Goal: Task Accomplishment & Management: Use online tool/utility

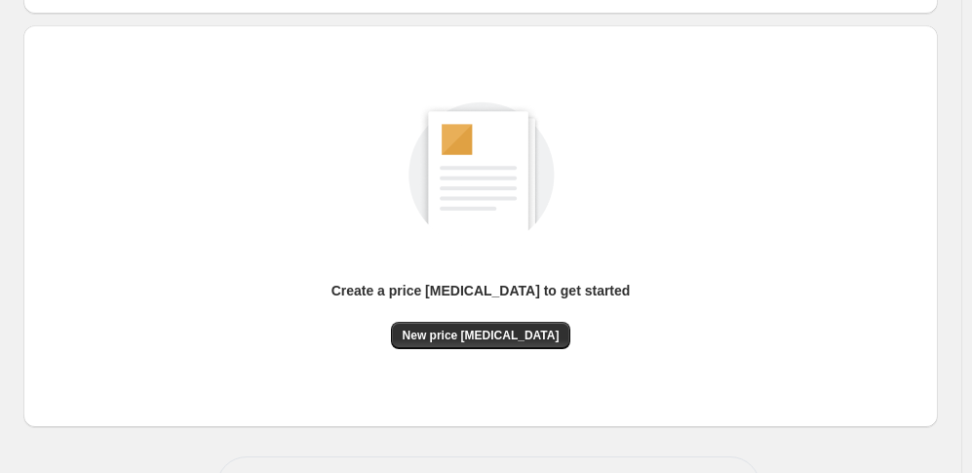
scroll to position [195, 0]
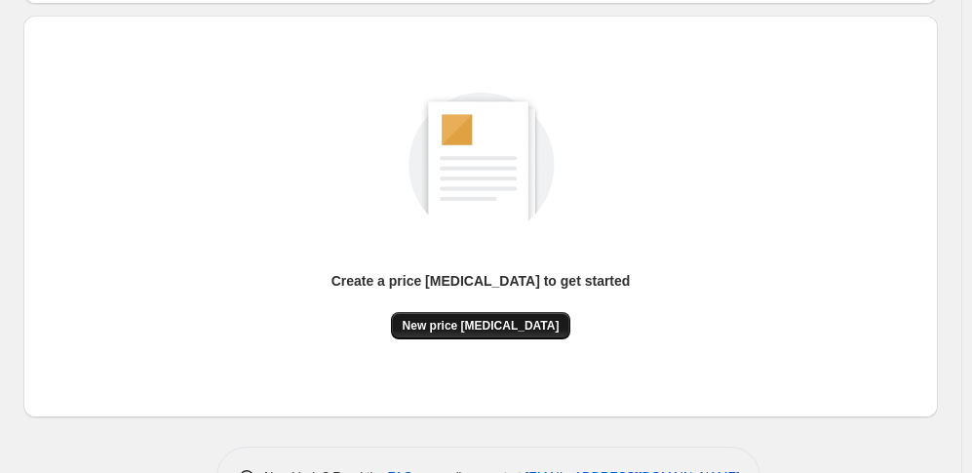
click at [525, 323] on span "New price change job" at bounding box center [481, 326] width 157 height 16
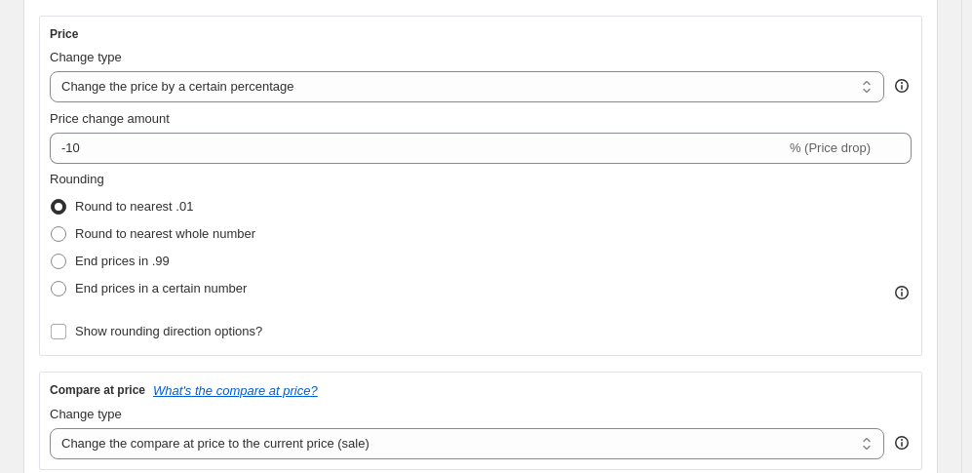
scroll to position [390, 0]
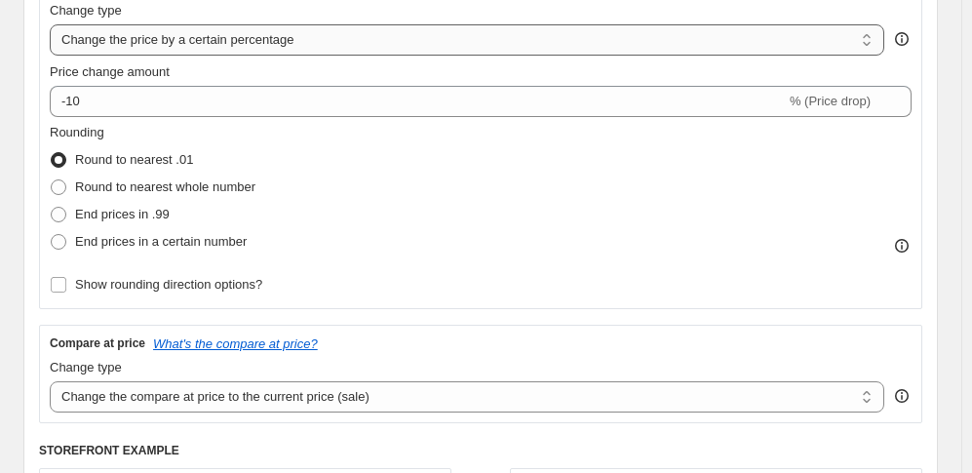
click at [432, 48] on select "Change the price to a certain amount Change the price by a certain amount Chang…" at bounding box center [467, 39] width 835 height 31
select select "to"
click at [55, 29] on select "Change the price to a certain amount Change the price by a certain amount Chang…" at bounding box center [467, 39] width 835 height 31
type input "80.00"
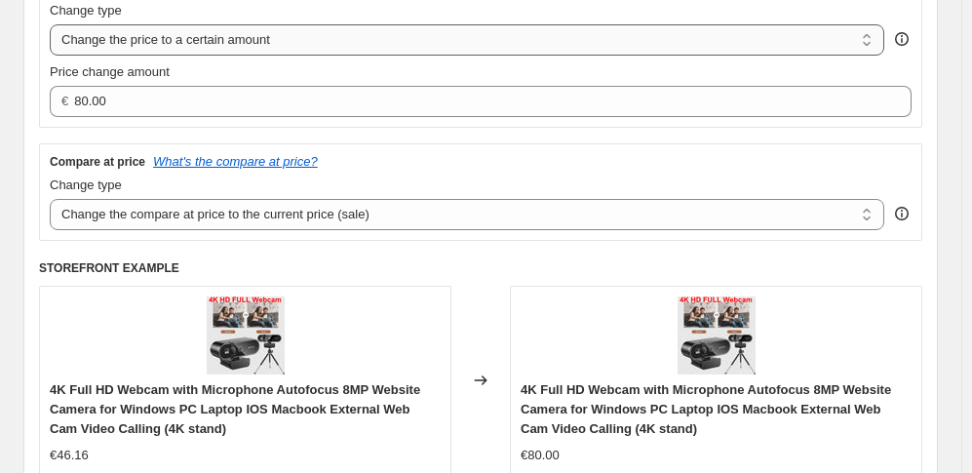
click at [324, 49] on select "Change the price to a certain amount Change the price by a certain amount Chang…" at bounding box center [467, 39] width 835 height 31
click at [308, 55] on select "Change the price to a certain amount Change the price by a certain amount Chang…" at bounding box center [467, 39] width 835 height 31
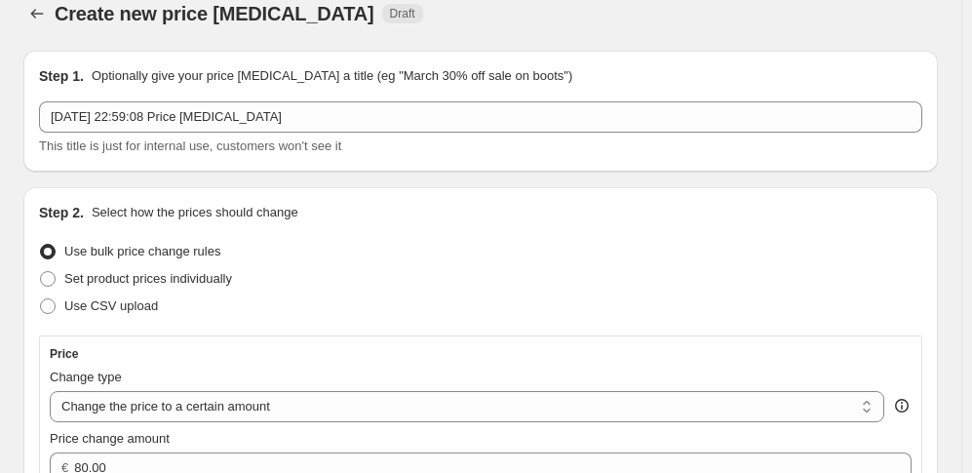
scroll to position [0, 0]
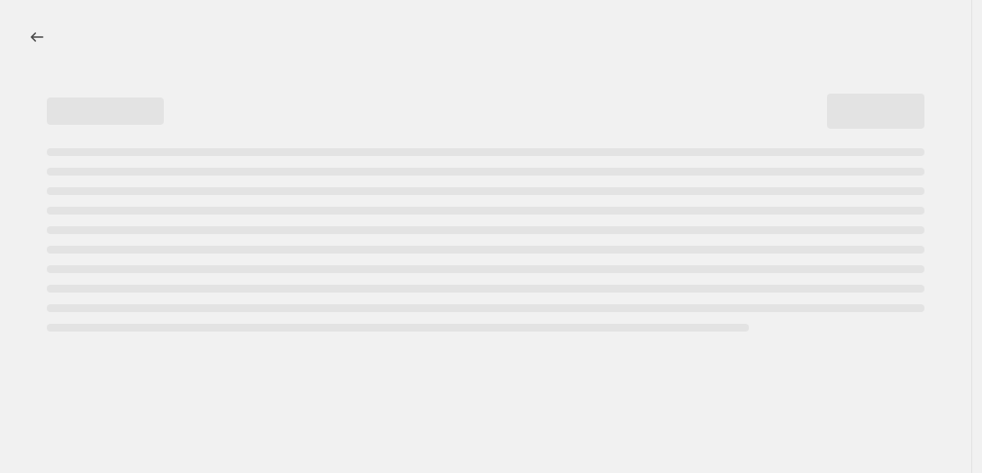
select select "percentage"
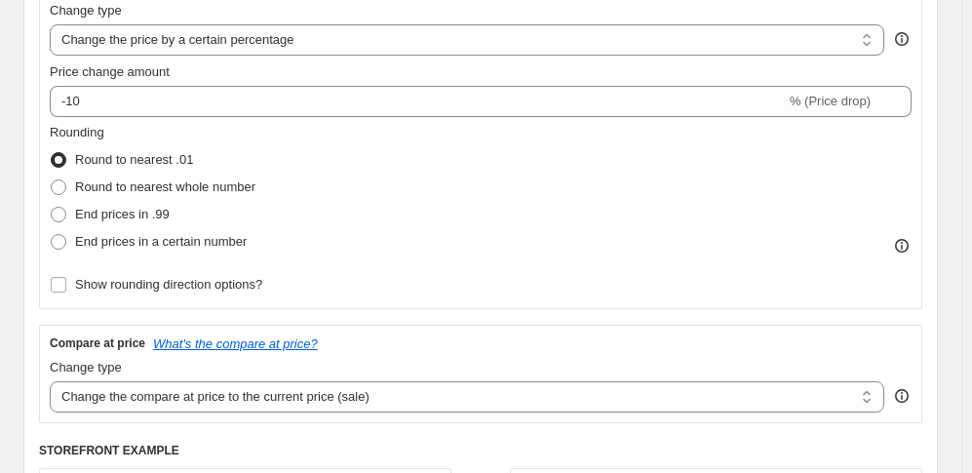
scroll to position [487, 0]
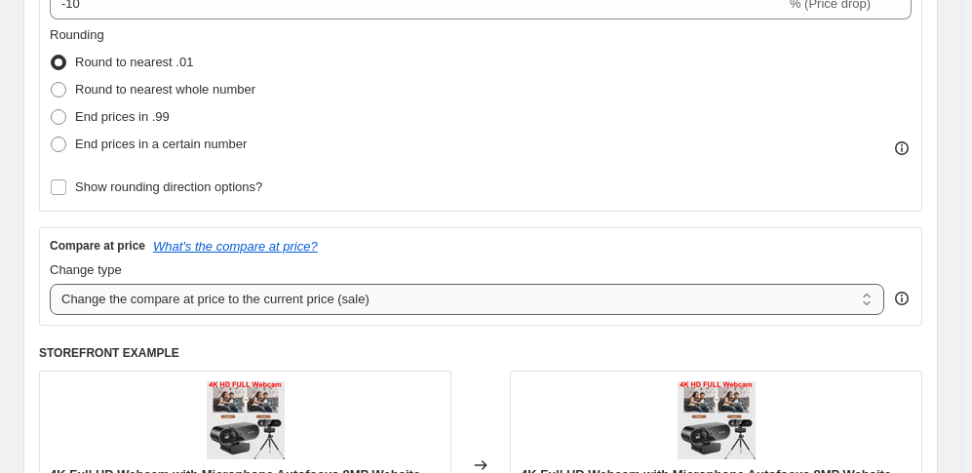
click at [168, 315] on select "Change the compare at price to the current price (sale) Change the compare at p…" at bounding box center [467, 299] width 835 height 31
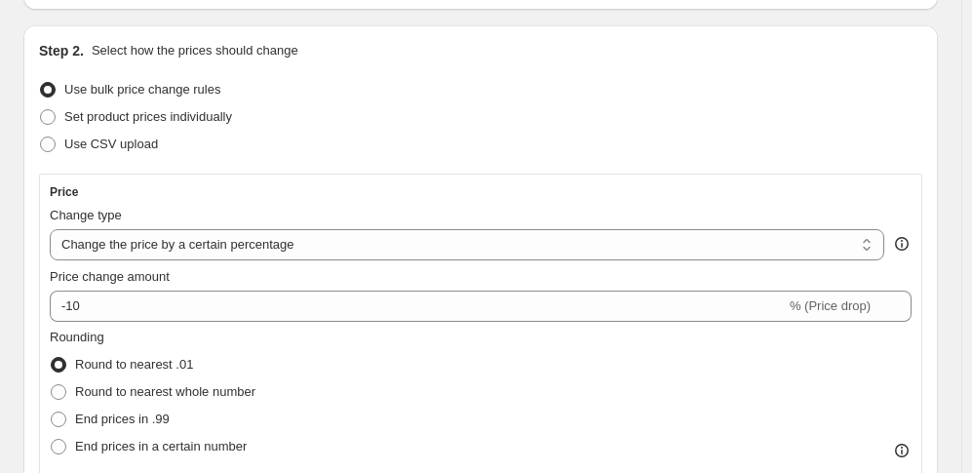
scroll to position [195, 0]
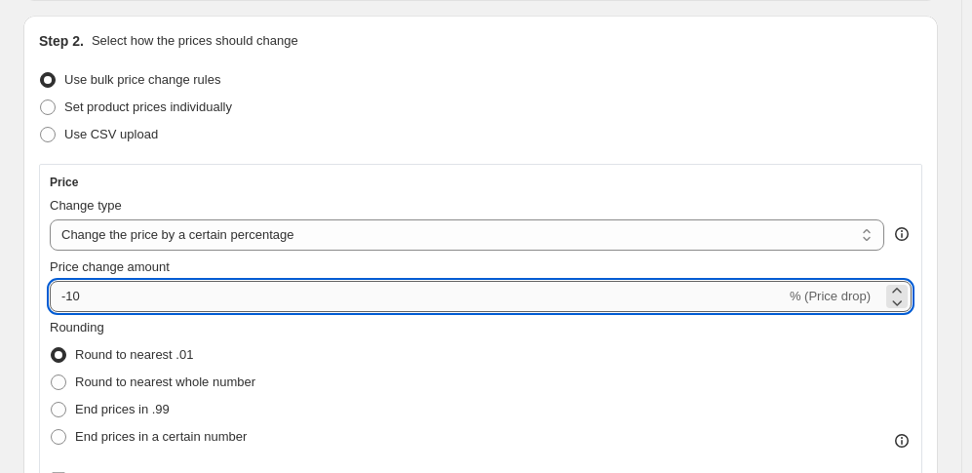
click at [201, 311] on input "-10" at bounding box center [418, 296] width 736 height 31
click at [887, 295] on icon at bounding box center [896, 290] width 19 height 19
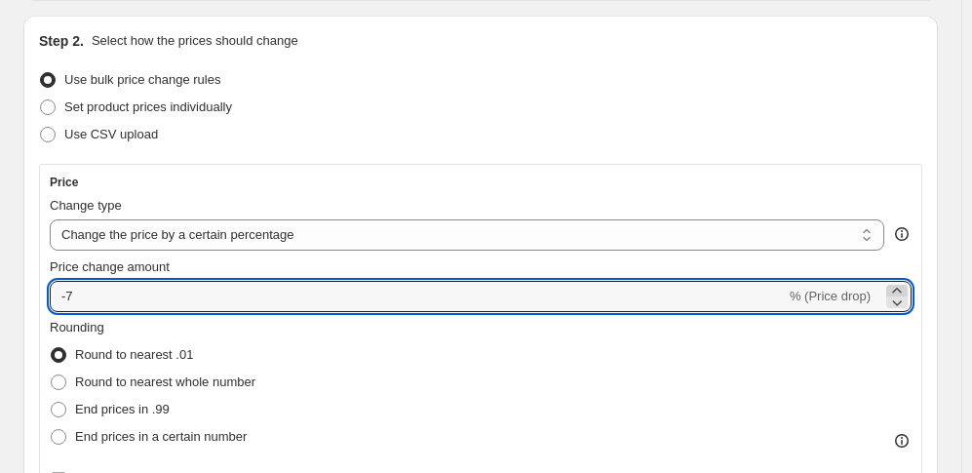
click at [887, 295] on icon at bounding box center [896, 290] width 19 height 19
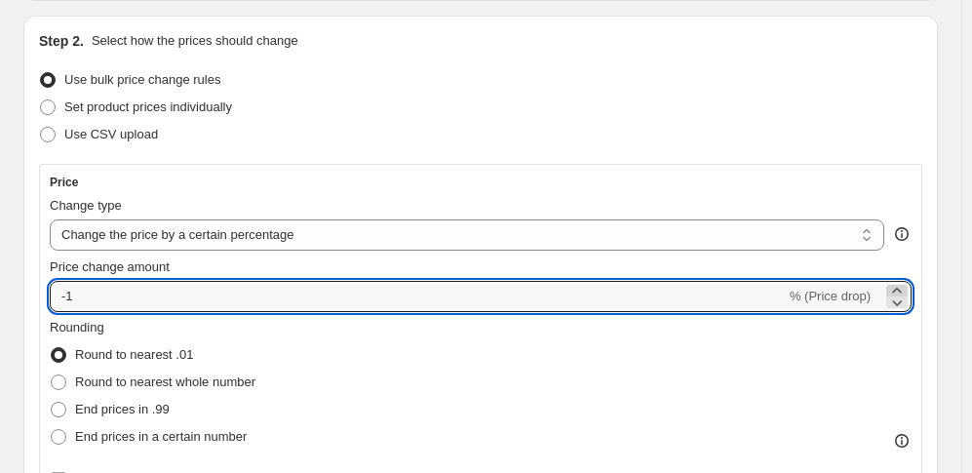
click at [887, 295] on icon at bounding box center [896, 290] width 19 height 19
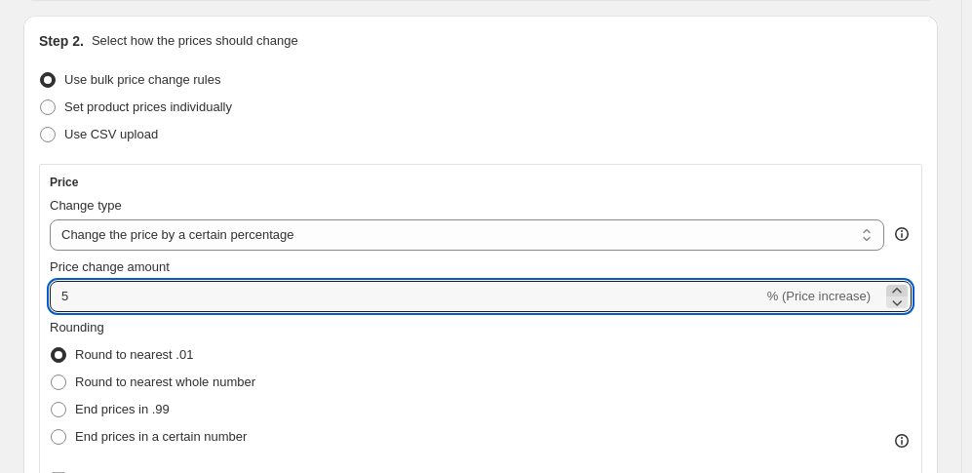
click at [887, 295] on icon at bounding box center [896, 290] width 19 height 19
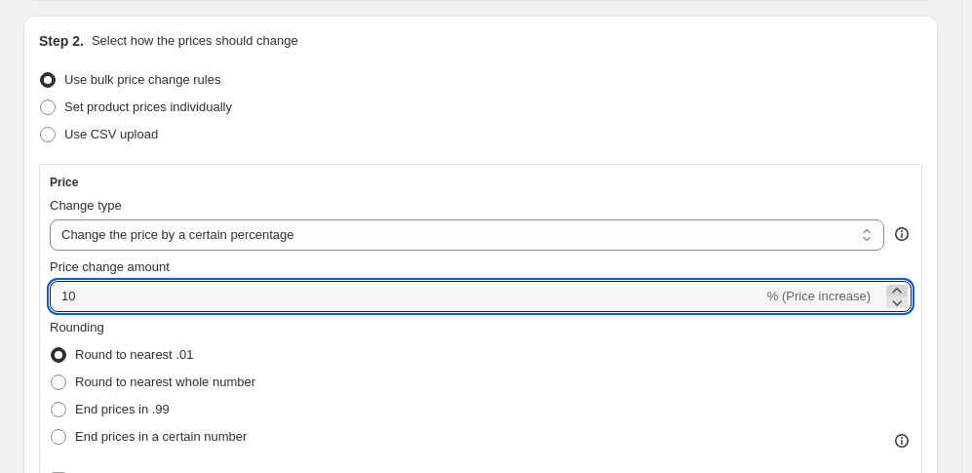
click at [887, 295] on icon at bounding box center [896, 290] width 19 height 19
drag, startPoint x: 59, startPoint y: 301, endPoint x: 48, endPoint y: 300, distance: 11.7
click at [48, 300] on div "Price Change type Change the price to a certain amount Change the price by a ce…" at bounding box center [480, 334] width 883 height 340
click at [255, 344] on fieldset "Rounding Round to nearest .01 Round to nearest whole number End prices in .99 E…" at bounding box center [153, 384] width 206 height 133
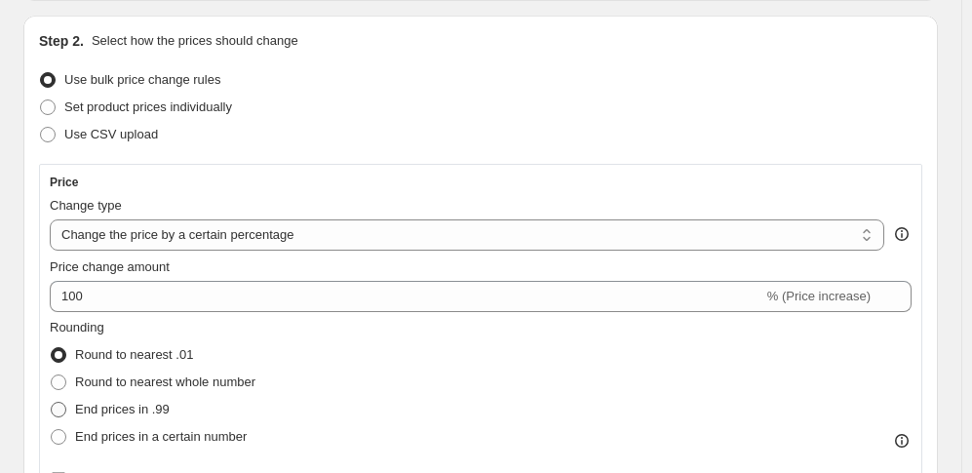
scroll to position [292, 0]
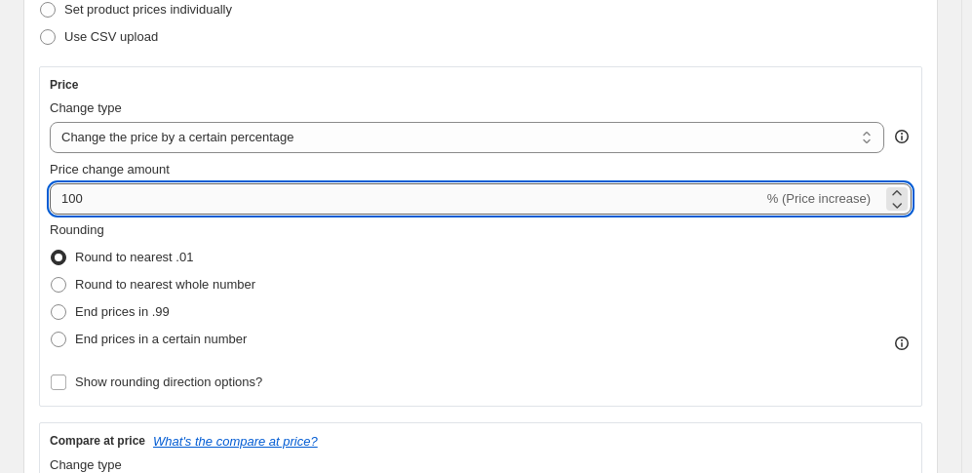
click at [67, 209] on input "100" at bounding box center [407, 198] width 714 height 31
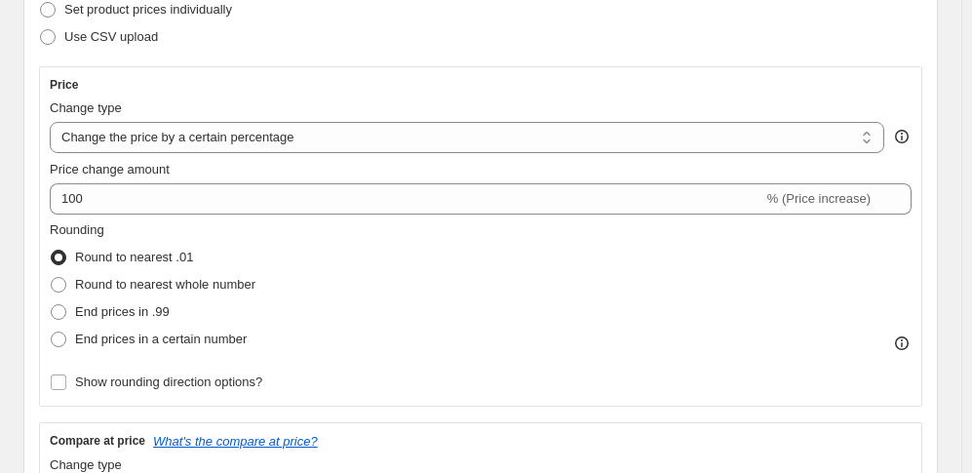
drag, startPoint x: 636, startPoint y: 0, endPoint x: 480, endPoint y: 170, distance: 230.5
click at [480, 170] on div "Price change amount" at bounding box center [481, 169] width 862 height 19
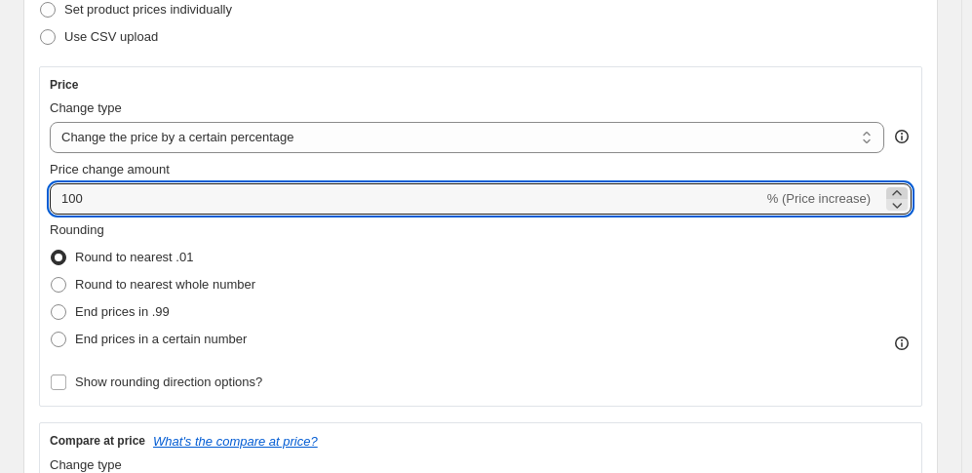
click at [892, 195] on icon at bounding box center [896, 192] width 9 height 5
click at [887, 214] on icon at bounding box center [896, 204] width 19 height 19
type input "100"
click at [65, 312] on span at bounding box center [59, 312] width 16 height 16
click at [52, 305] on input "End prices in .99" at bounding box center [51, 304] width 1 height 1
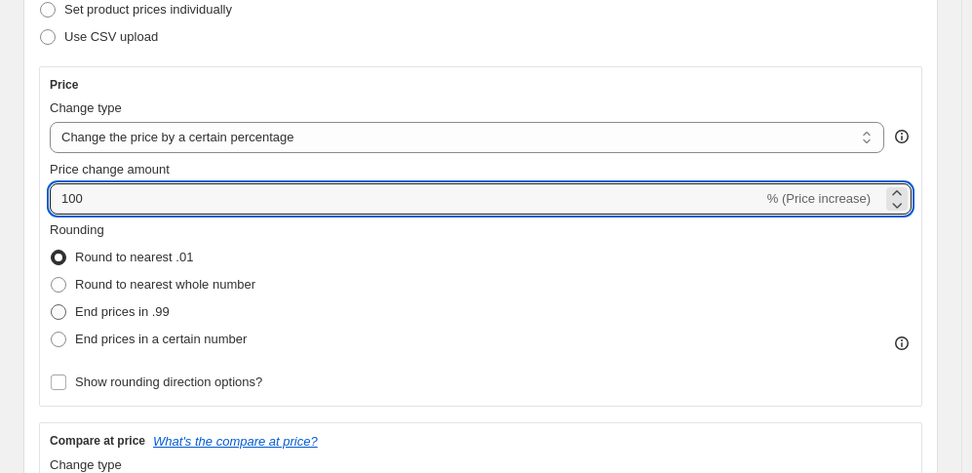
radio input "true"
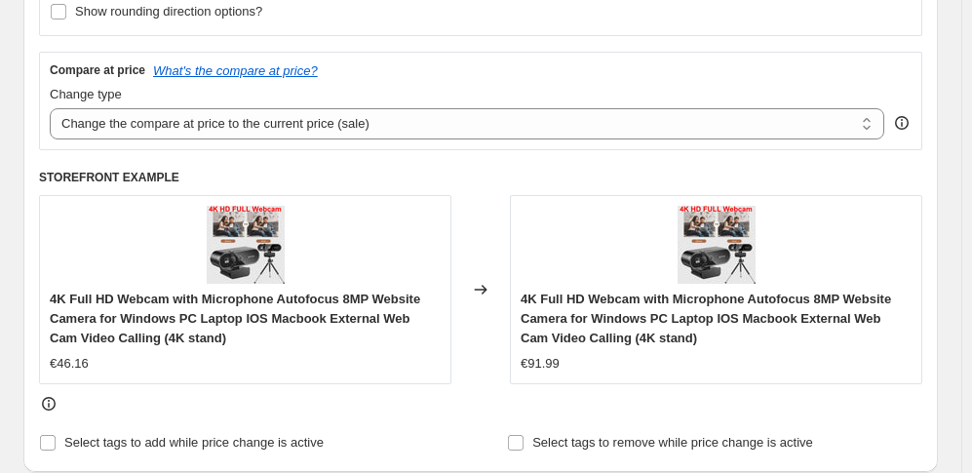
scroll to position [682, 0]
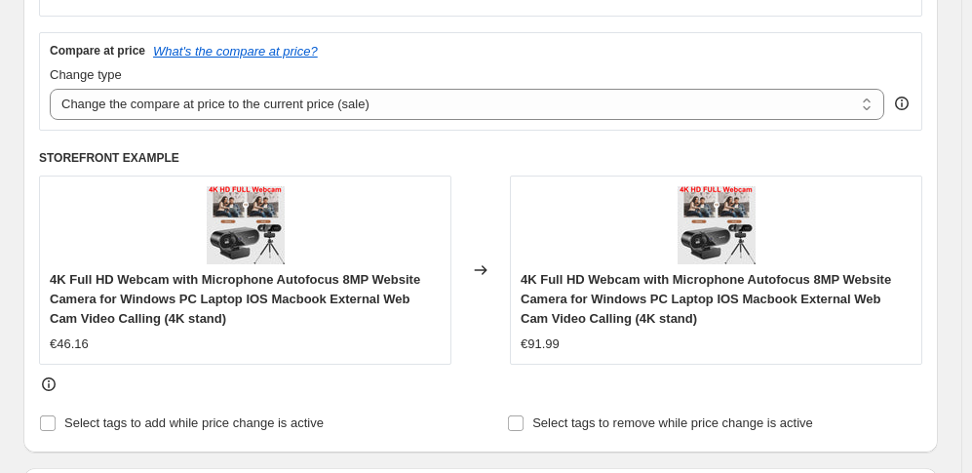
radio input "true"
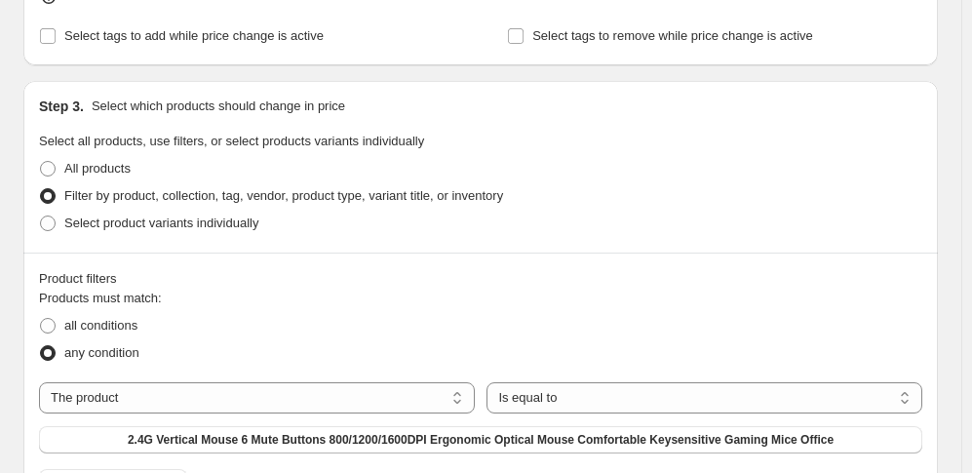
scroll to position [1072, 0]
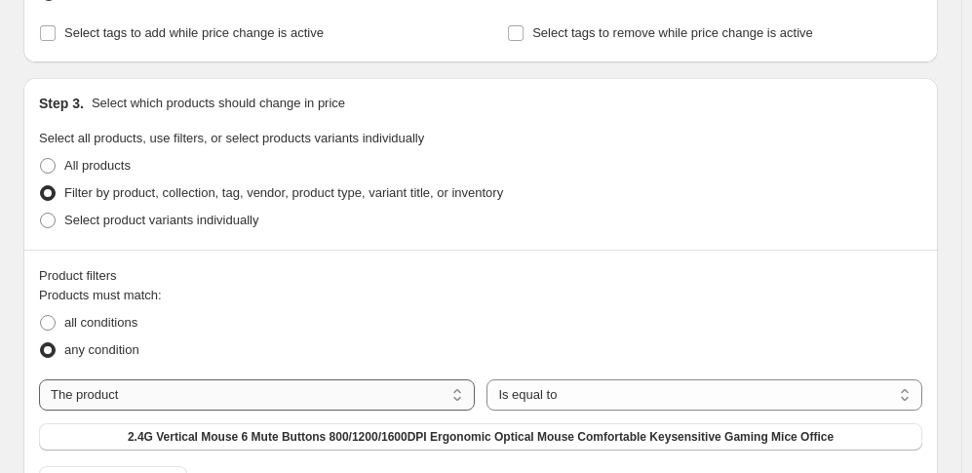
click at [348, 379] on select "The product The product's collection The product's tag The product's vendor The…" at bounding box center [257, 394] width 436 height 31
select select "collection"
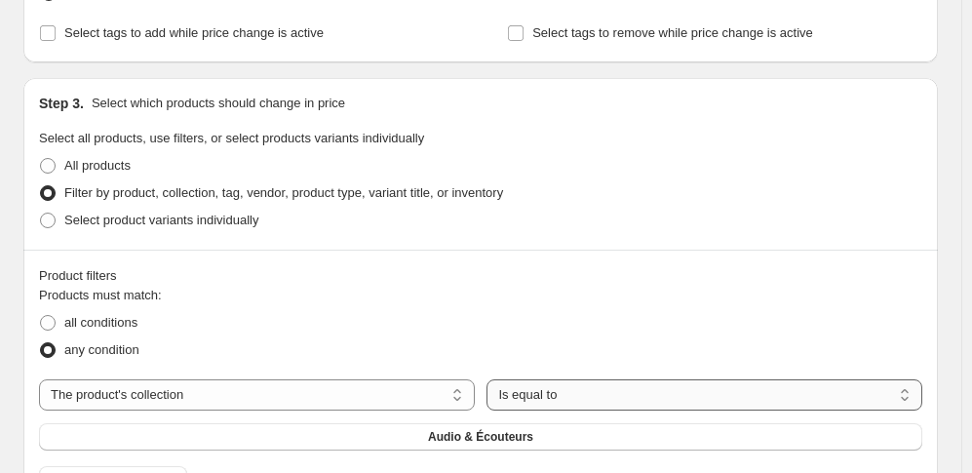
click at [562, 379] on select "Is equal to Is not equal to" at bounding box center [704, 394] width 436 height 31
click at [420, 286] on div "Products must match: all conditions any condition The product The product's col…" at bounding box center [480, 390] width 883 height 208
click at [316, 423] on button "Audio & Écouteurs" at bounding box center [480, 436] width 883 height 27
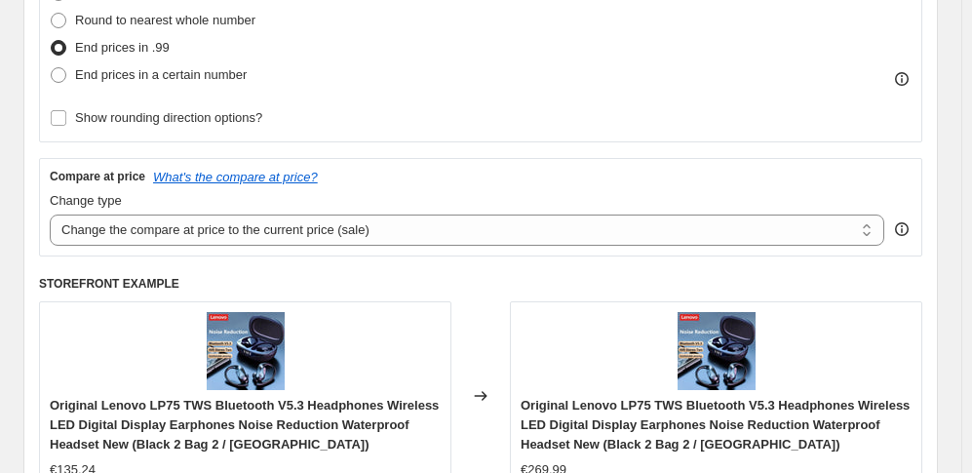
scroll to position [487, 0]
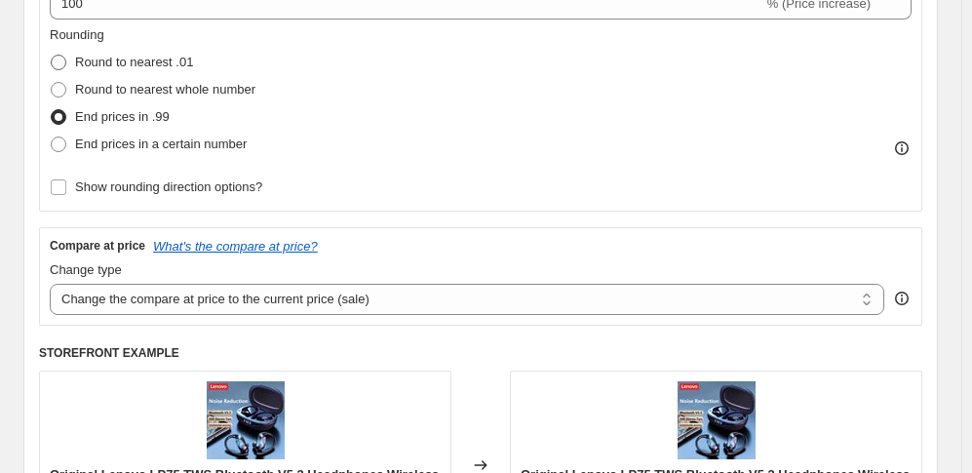
click at [66, 65] on span at bounding box center [59, 63] width 16 height 16
click at [52, 56] on input "Round to nearest .01" at bounding box center [51, 55] width 1 height 1
radio input "true"
click at [66, 116] on span at bounding box center [59, 117] width 16 height 16
click at [52, 110] on input "End prices in .99" at bounding box center [51, 109] width 1 height 1
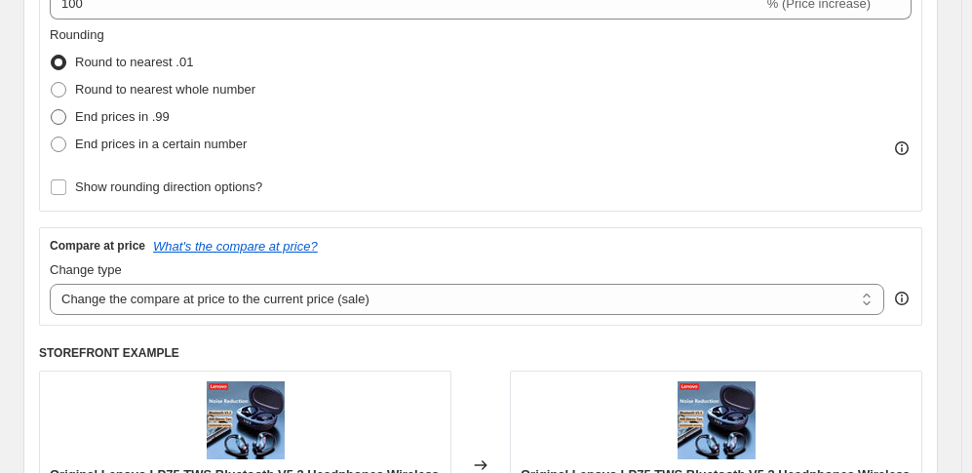
radio input "true"
click at [277, 303] on select "Change the compare at price to the current price (sale) Change the compare at p…" at bounding box center [467, 299] width 835 height 31
select select "no_change"
click at [55, 299] on select "Change the compare at price to the current price (sale) Change the compare at p…" at bounding box center [467, 299] width 835 height 31
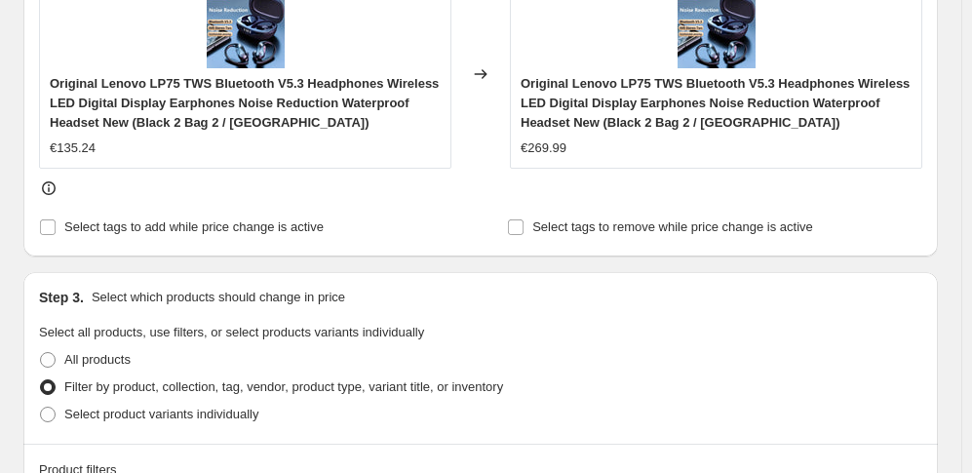
scroll to position [975, 0]
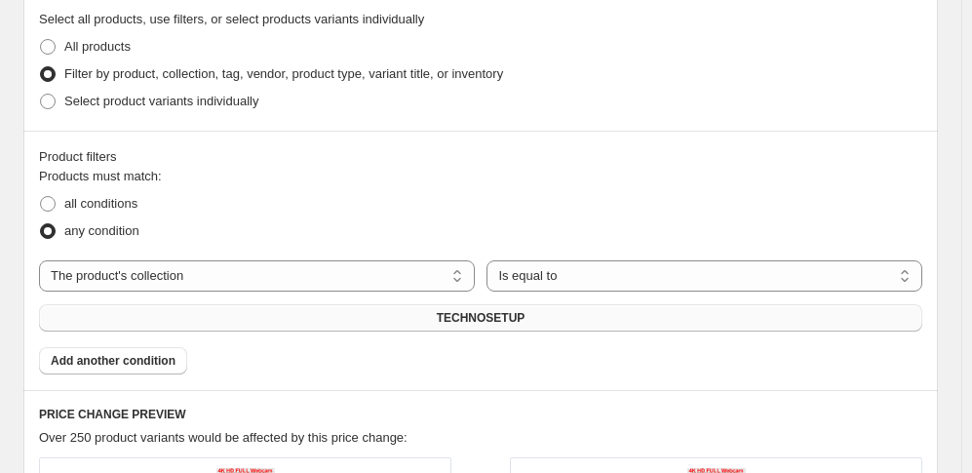
scroll to position [1170, 0]
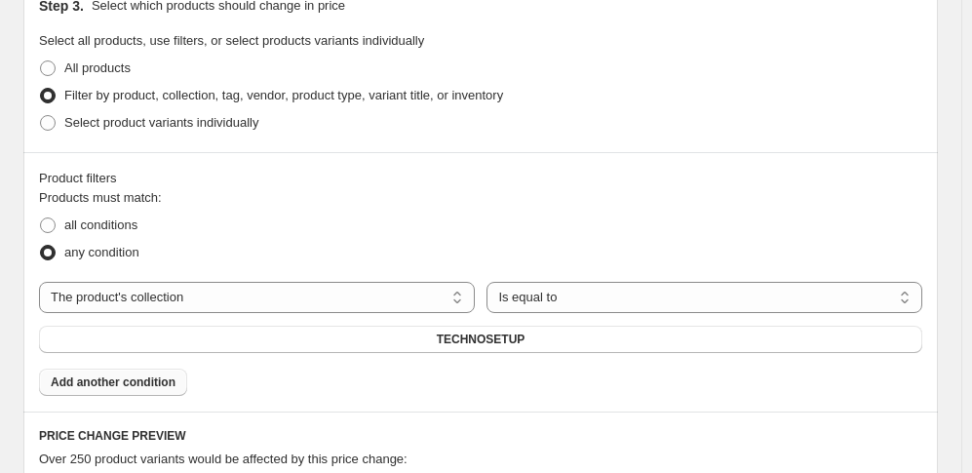
click at [132, 374] on span "Add another condition" at bounding box center [113, 382] width 125 height 16
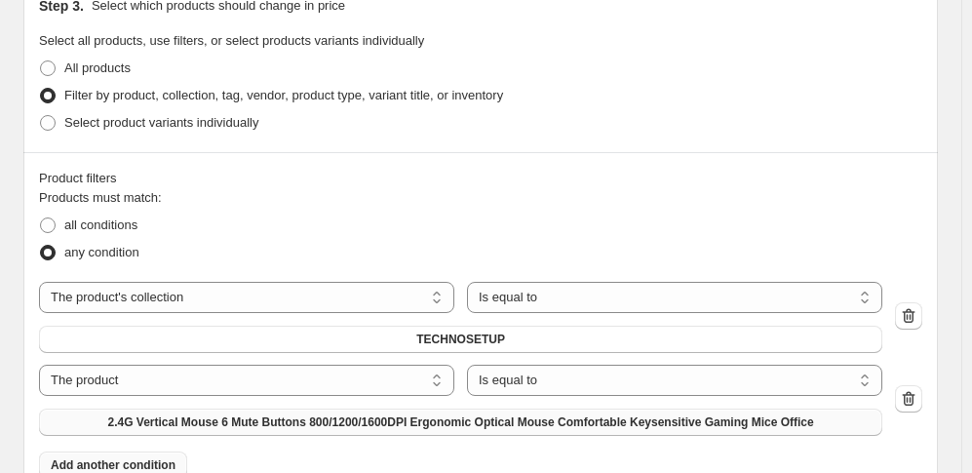
click at [319, 414] on span "2.4G Vertical Mouse 6 Mute Buttons 800/1200/1600DPI Ergonomic Optical Mouse Com…" at bounding box center [460, 422] width 706 height 16
click at [366, 365] on select "The product The product's collection The product's tag The product's vendor The…" at bounding box center [246, 380] width 415 height 31
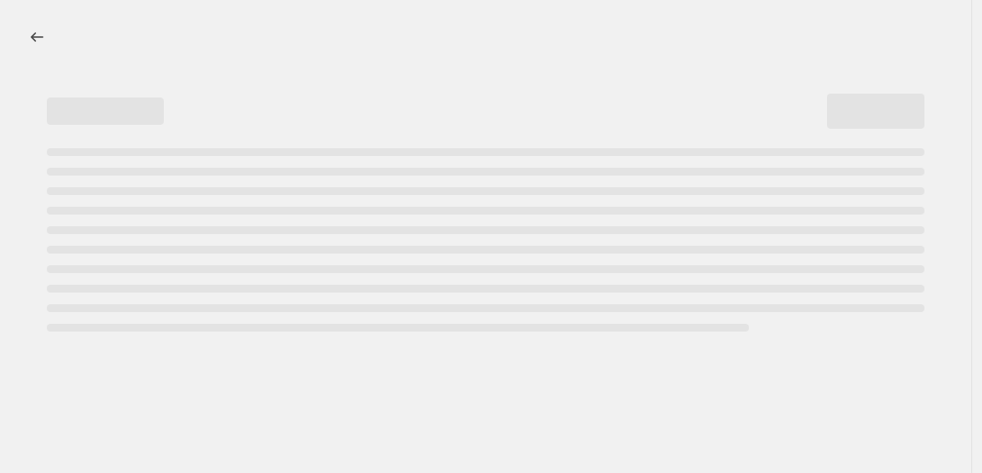
select select "percentage"
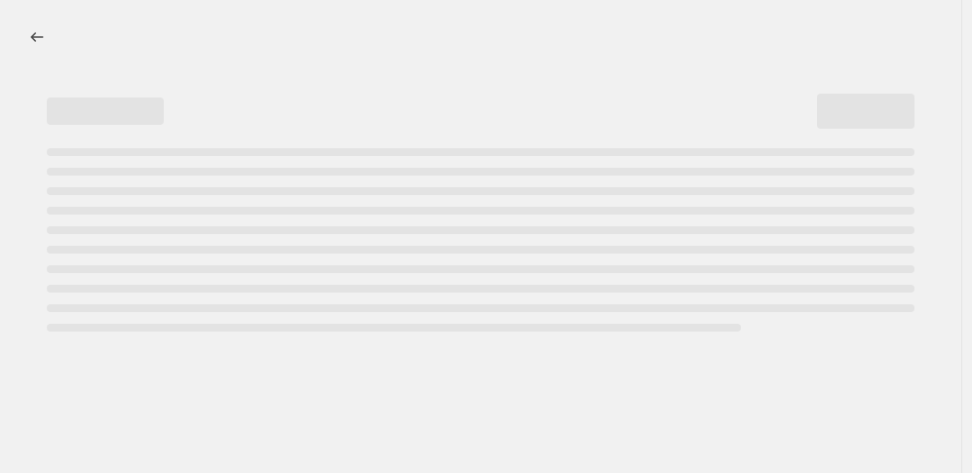
select select "percentage"
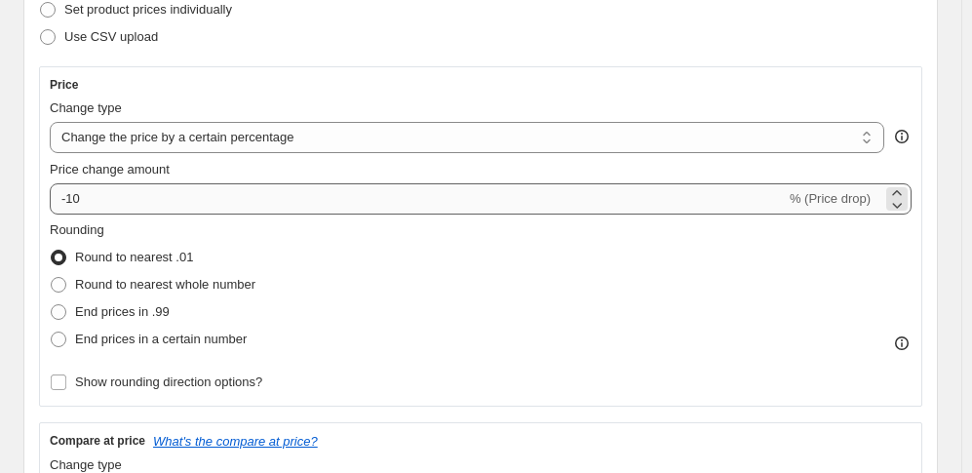
scroll to position [390, 0]
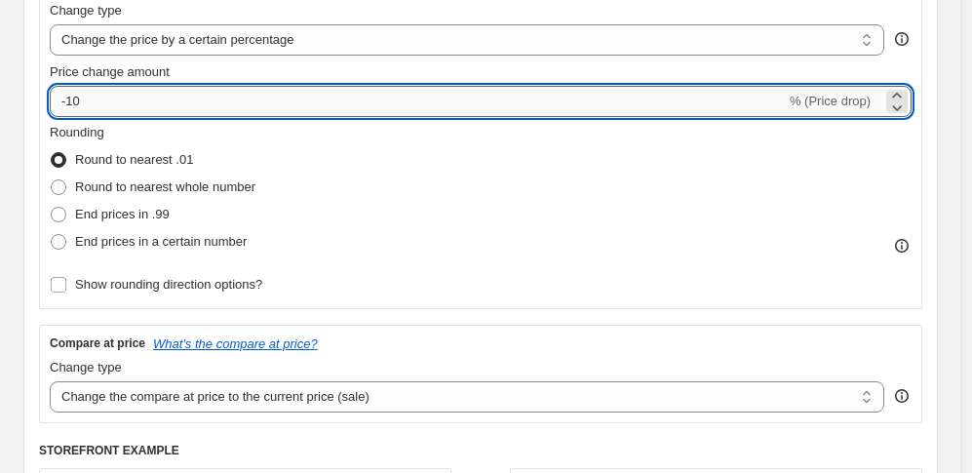
click at [162, 101] on input "-10" at bounding box center [418, 101] width 736 height 31
type input "100"
click at [358, 166] on div "Rounding Round to nearest .01 Round to nearest whole number End prices in .99 E…" at bounding box center [481, 189] width 862 height 133
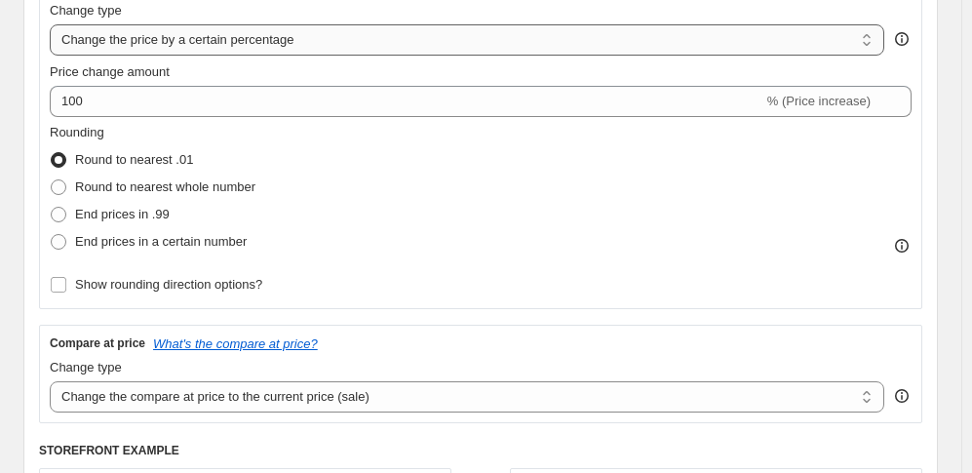
click at [292, 48] on select "Change the price to a certain amount Change the price by a certain amount Chang…" at bounding box center [467, 39] width 835 height 31
click at [78, 212] on label "End prices in .99" at bounding box center [110, 214] width 120 height 27
click at [52, 208] on input "End prices in .99" at bounding box center [51, 207] width 1 height 1
radio input "true"
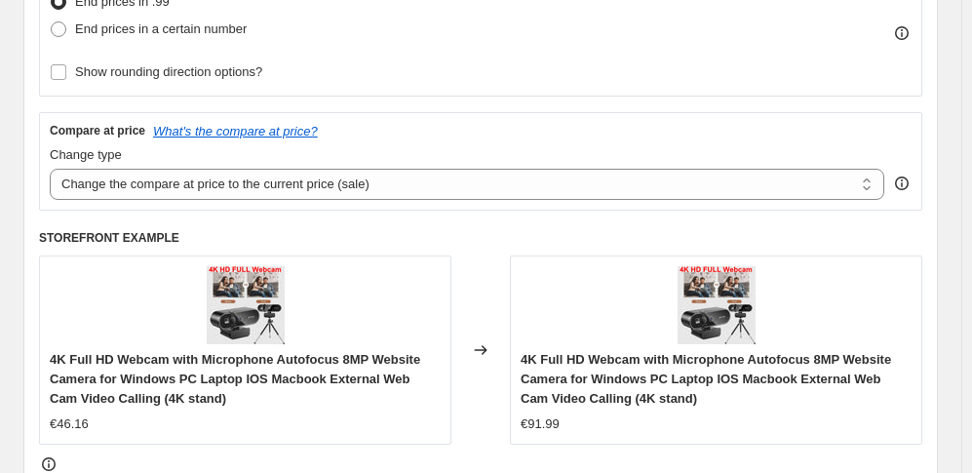
scroll to position [682, 0]
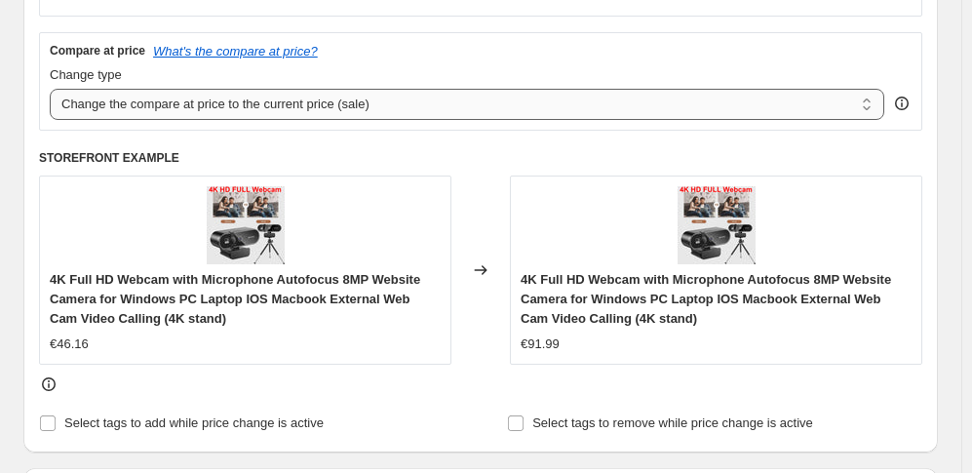
click at [203, 120] on select "Change the compare at price to the current price (sale) Change the compare at p…" at bounding box center [467, 104] width 835 height 31
select select "no_change"
click at [55, 104] on select "Change the compare at price to the current price (sale) Change the compare at p…" at bounding box center [467, 104] width 835 height 31
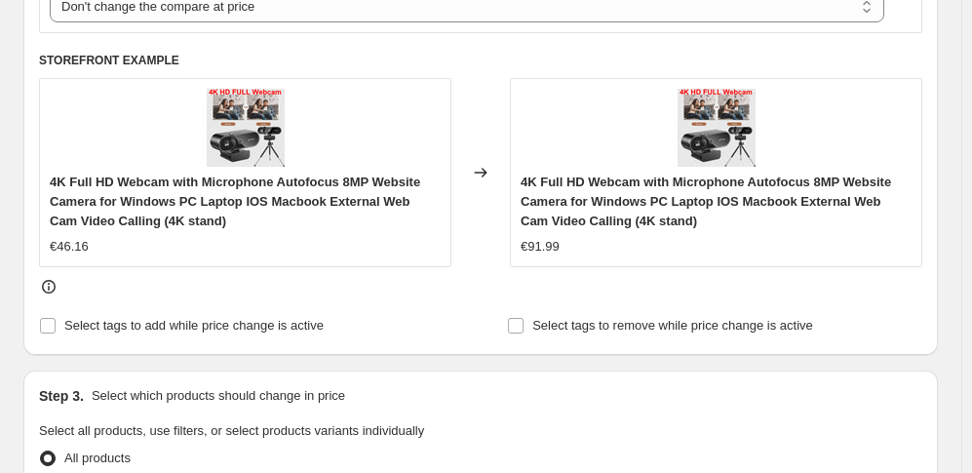
scroll to position [877, 0]
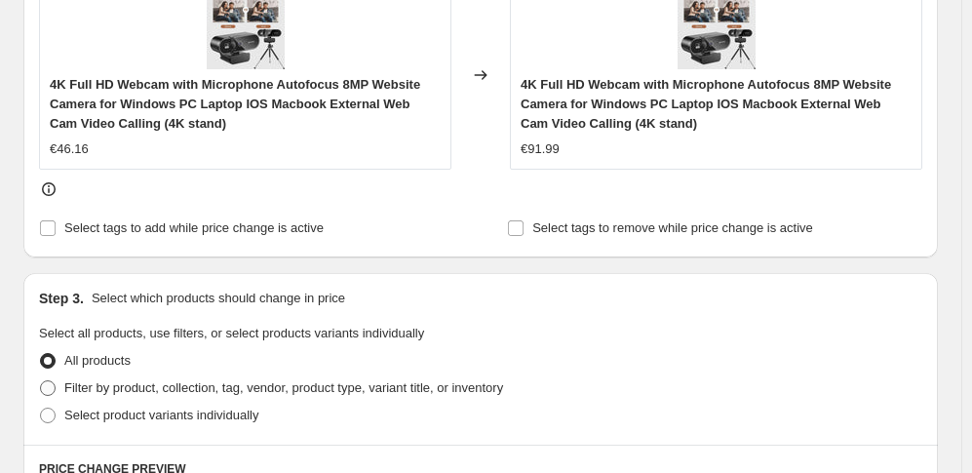
click at [86, 380] on span "Filter by product, collection, tag, vendor, product type, variant title, or inv…" at bounding box center [283, 387] width 439 height 15
click at [41, 380] on input "Filter by product, collection, tag, vendor, product type, variant title, or inv…" at bounding box center [40, 380] width 1 height 1
radio input "true"
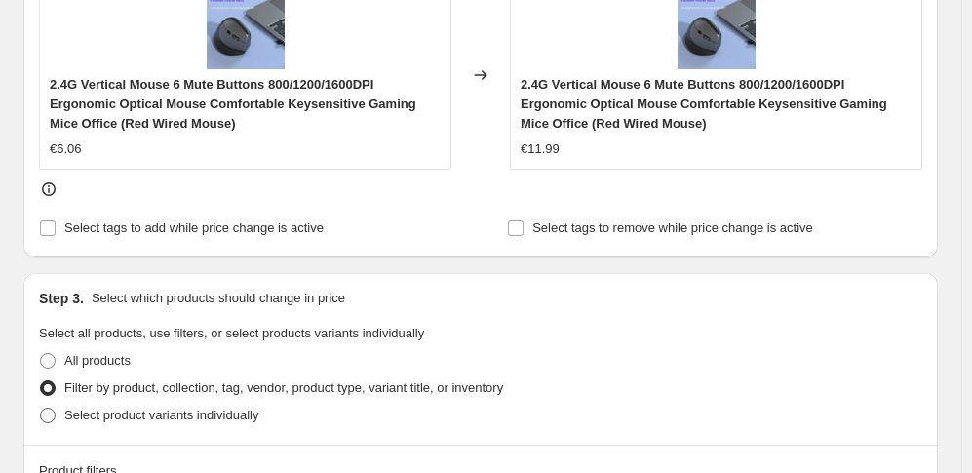
click at [84, 408] on span "Select product variants individually" at bounding box center [161, 415] width 194 height 15
click at [41, 408] on input "Select product variants individually" at bounding box center [40, 408] width 1 height 1
radio input "true"
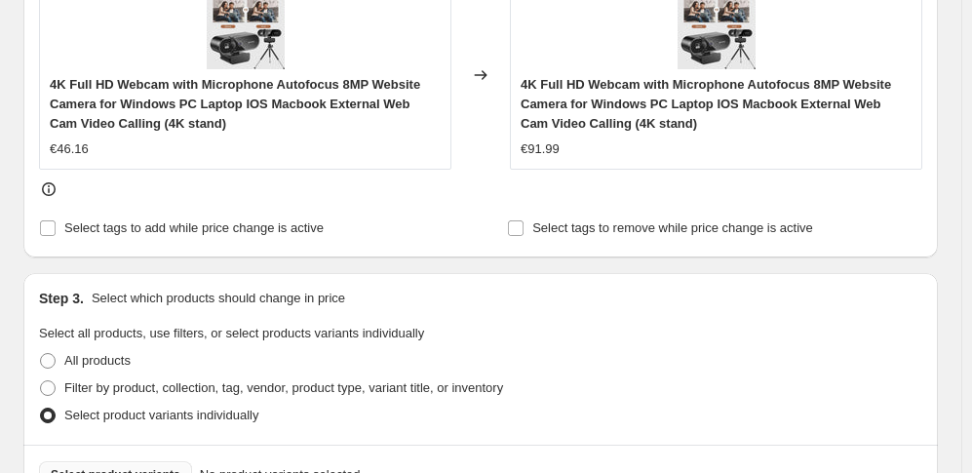
click at [107, 467] on span "Select product variants" at bounding box center [116, 475] width 130 height 16
click at [107, 380] on span "Filter by product, collection, tag, vendor, product type, variant title, or inv…" at bounding box center [283, 387] width 439 height 15
click at [41, 380] on input "Filter by product, collection, tag, vendor, product type, variant title, or inv…" at bounding box center [40, 380] width 1 height 1
radio input "true"
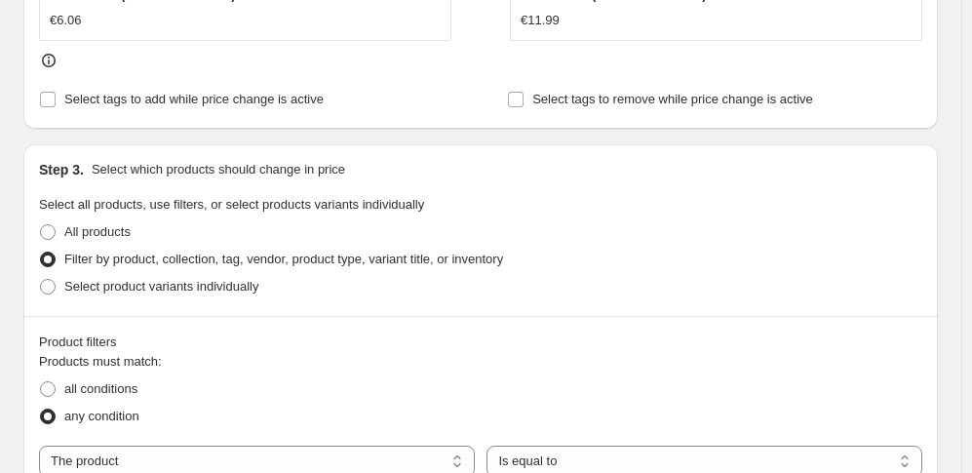
scroll to position [1072, 0]
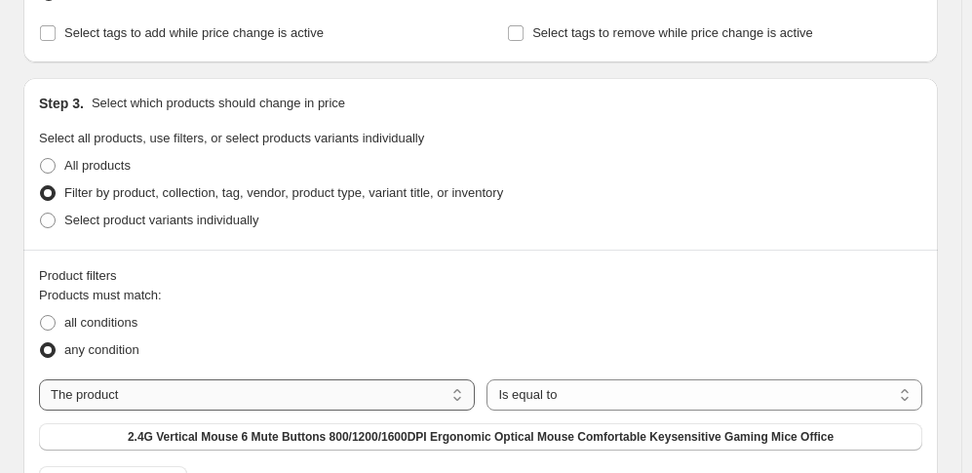
click at [267, 379] on select "The product The product's collection The product's tag The product's vendor The…" at bounding box center [257, 394] width 436 height 31
select select "collection"
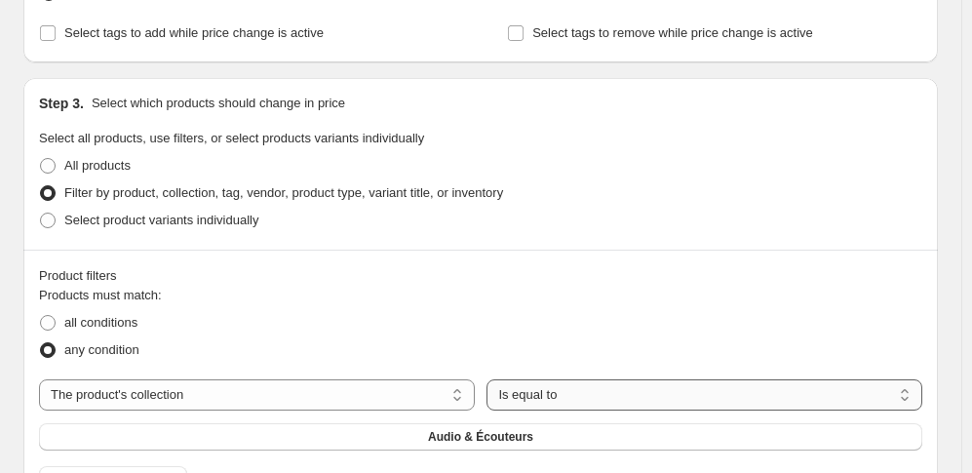
click at [587, 379] on select "Is equal to Is not equal to" at bounding box center [704, 394] width 436 height 31
click at [588, 379] on select "Is equal to Is not equal to" at bounding box center [704, 394] width 436 height 31
click at [492, 429] on span "Audio & Écouteurs" at bounding box center [480, 437] width 105 height 16
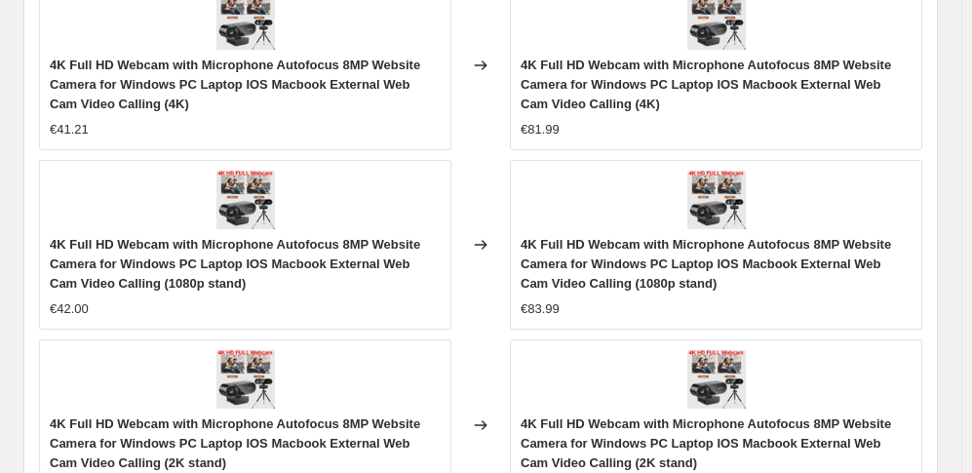
scroll to position [1852, 0]
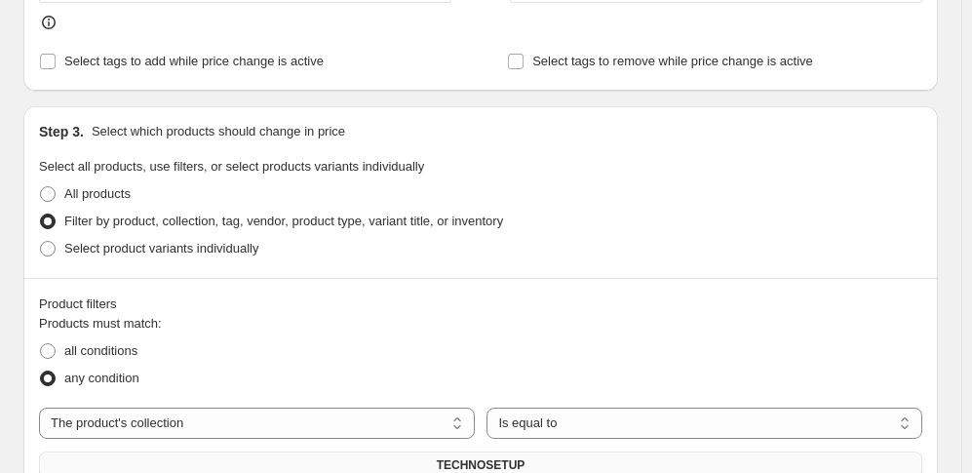
scroll to position [1044, 0]
click at [56, 342] on span at bounding box center [48, 351] width 18 height 18
click at [41, 343] on input "all conditions" at bounding box center [40, 343] width 1 height 1
radio input "true"
click at [51, 370] on span at bounding box center [48, 378] width 16 height 16
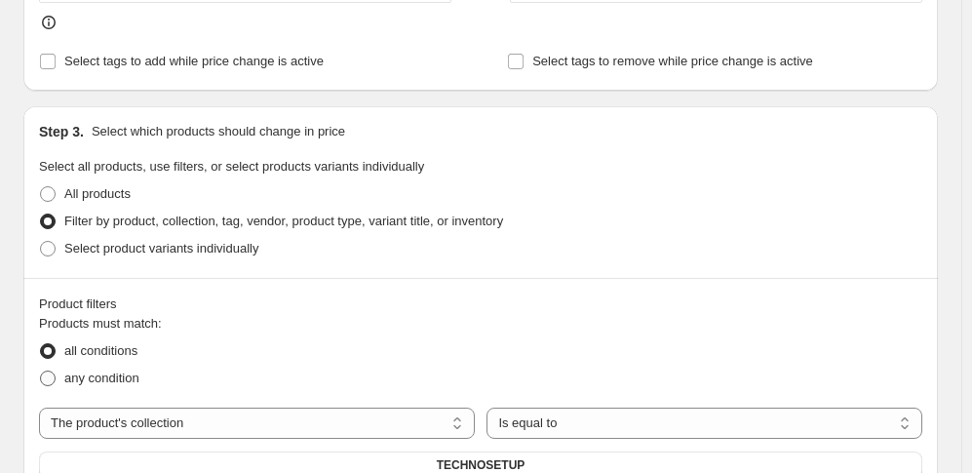
click at [41, 370] on input "any condition" at bounding box center [40, 370] width 1 height 1
radio input "true"
drag, startPoint x: 386, startPoint y: 175, endPoint x: 393, endPoint y: 188, distance: 14.4
click at [386, 408] on select "The product The product's collection The product's tag The product's vendor The…" at bounding box center [257, 423] width 436 height 31
click at [39, 408] on select "The product The product's collection The product's tag The product's vendor The…" at bounding box center [257, 423] width 436 height 31
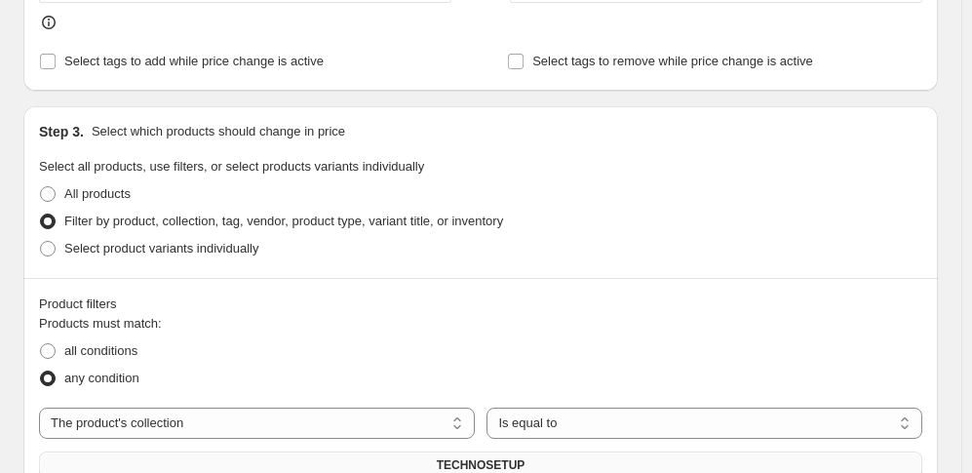
click at [492, 457] on span "TECHNOSETUP" at bounding box center [481, 465] width 89 height 16
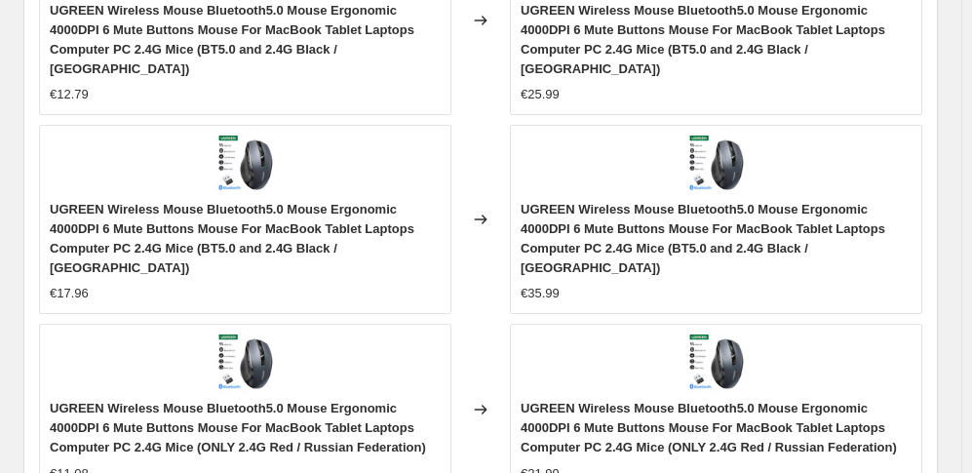
scroll to position [1953, 0]
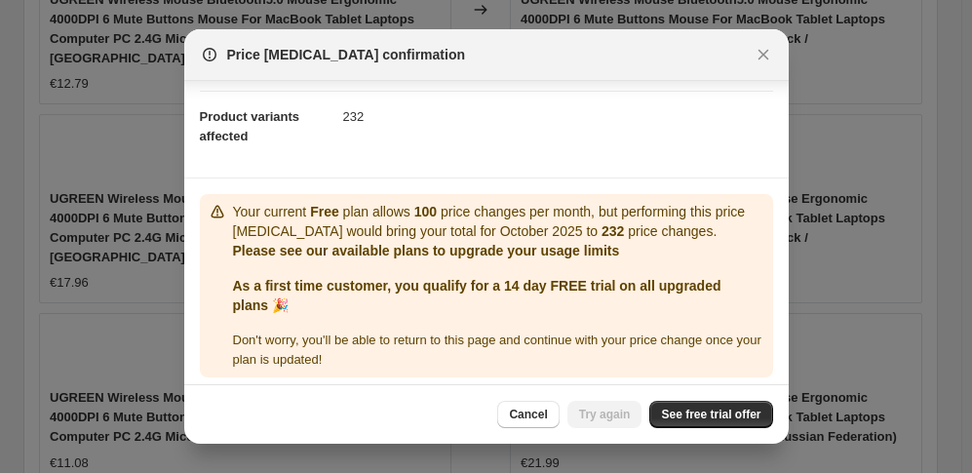
scroll to position [204, 0]
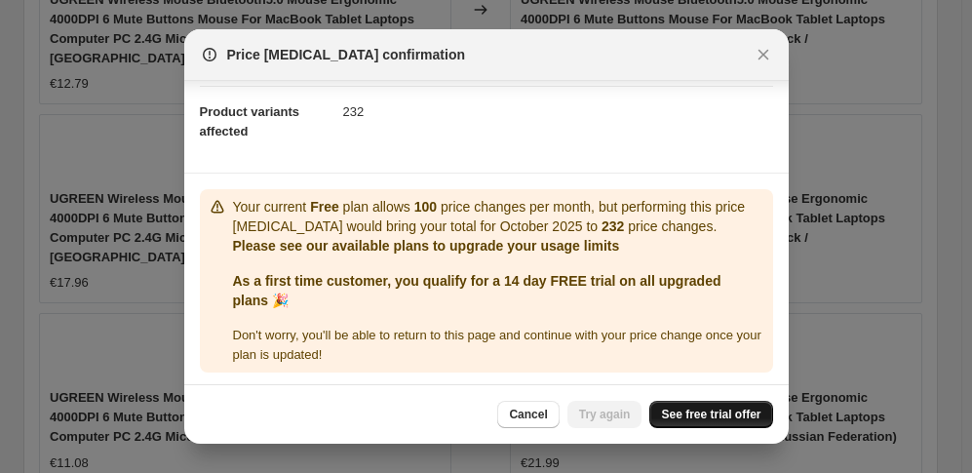
click at [691, 410] on span "See free trial offer" at bounding box center [710, 415] width 99 height 16
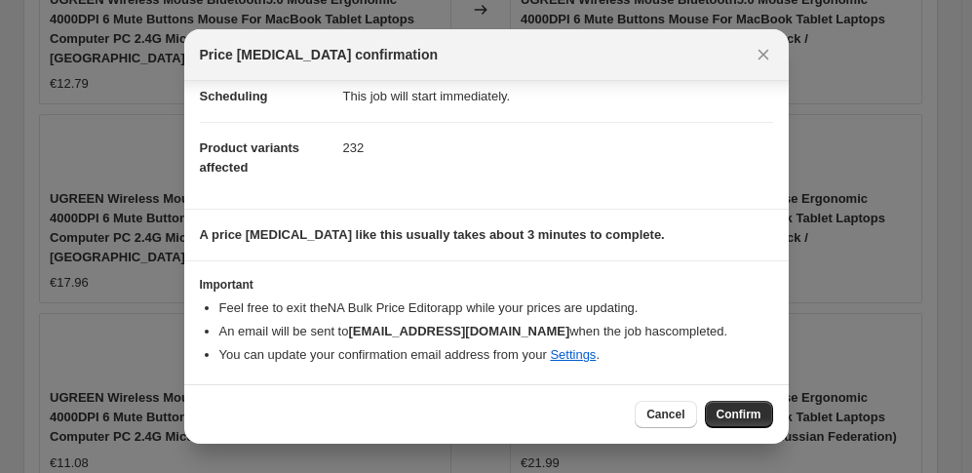
scroll to position [165, 0]
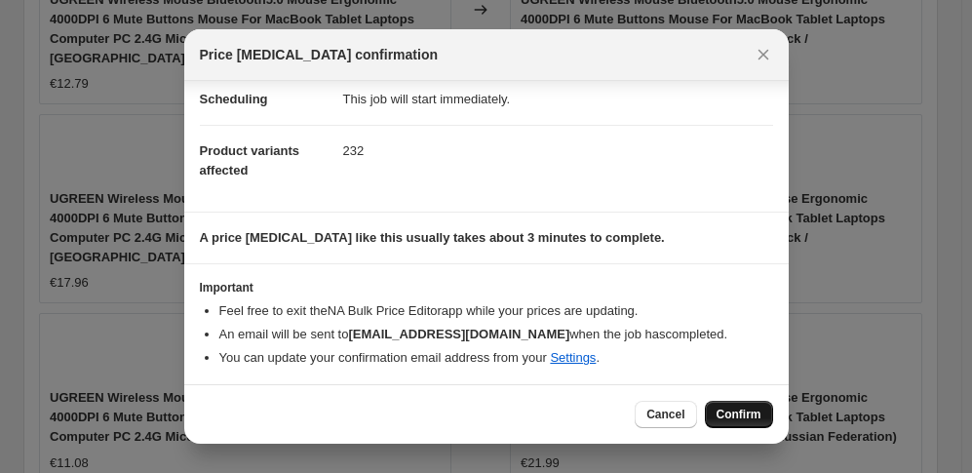
click at [724, 411] on span "Confirm" at bounding box center [739, 415] width 45 height 16
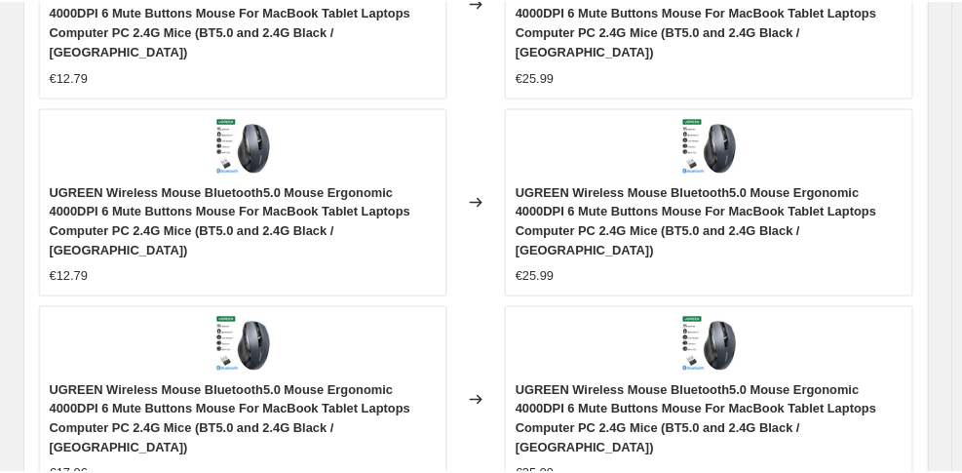
scroll to position [1959, 0]
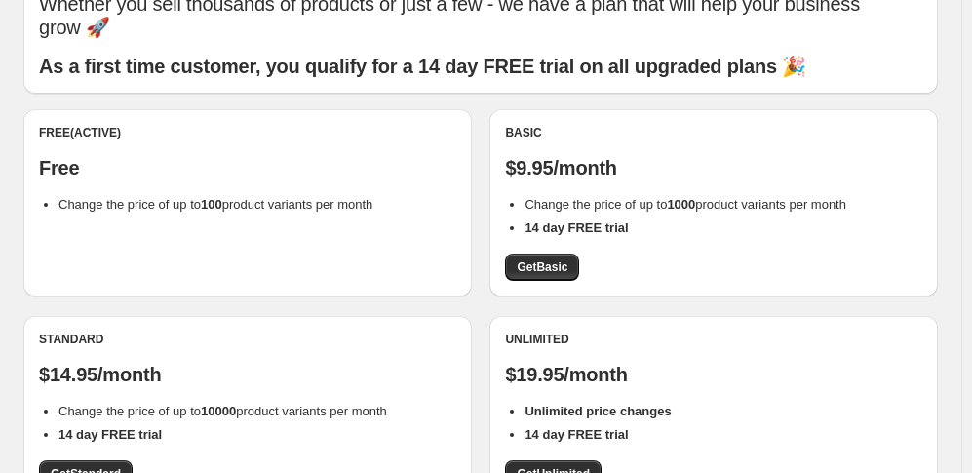
scroll to position [195, 0]
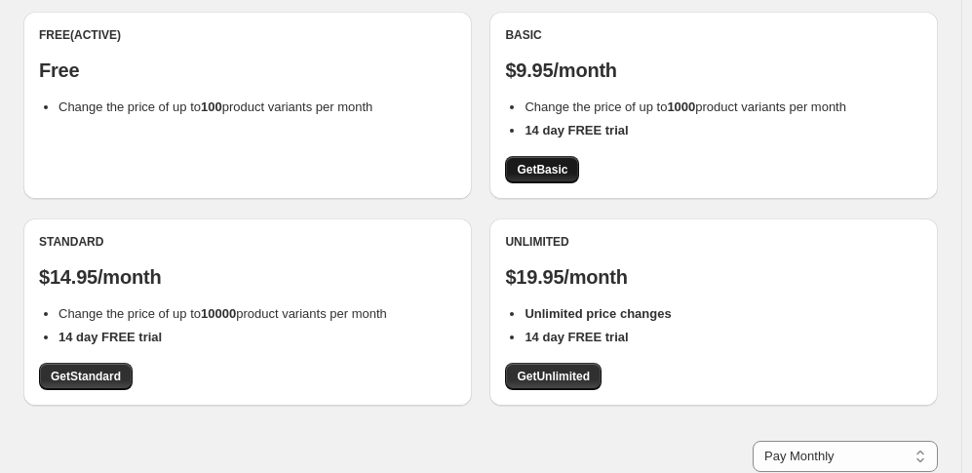
click at [554, 172] on span "Get Basic" at bounding box center [542, 170] width 51 height 16
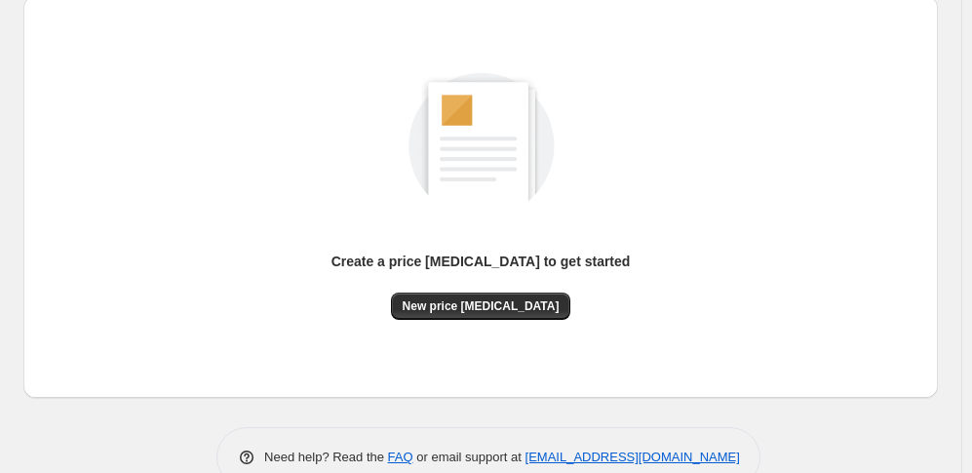
scroll to position [256, 0]
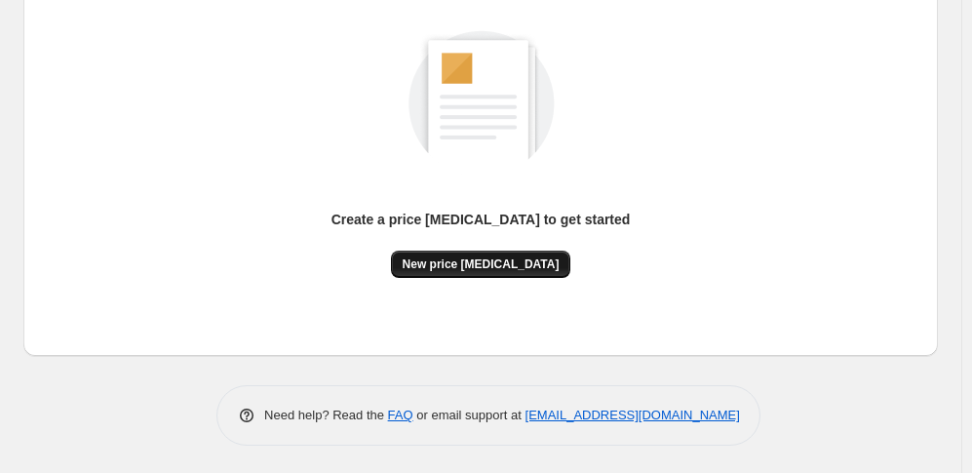
click at [510, 271] on button "New price [MEDICAL_DATA]" at bounding box center [481, 264] width 180 height 27
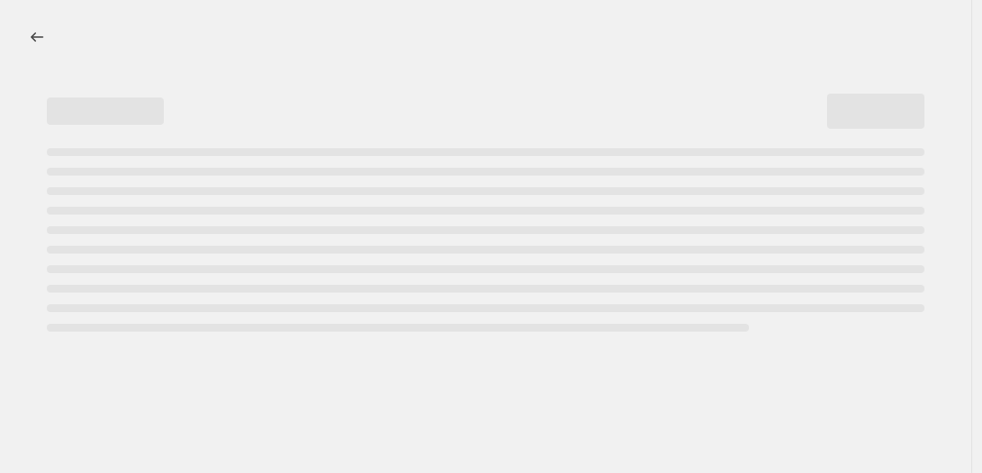
select select "percentage"
select select "no_change"
select select "collection"
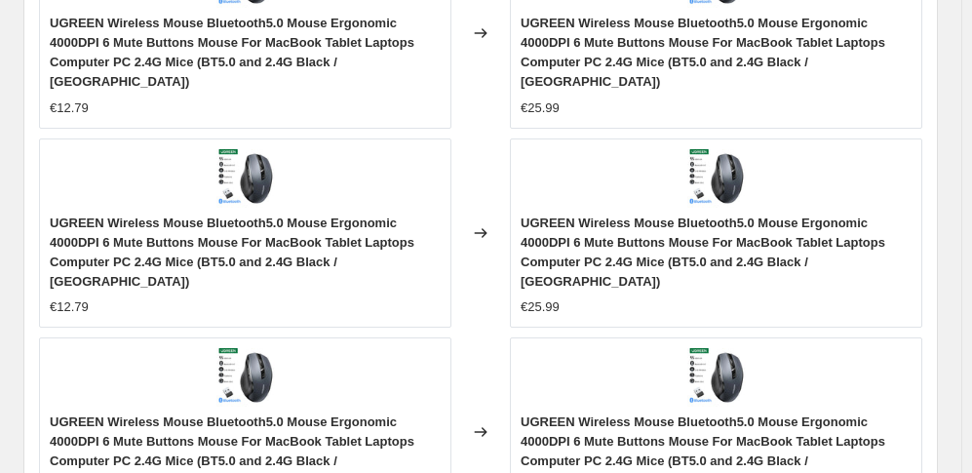
scroll to position [2131, 0]
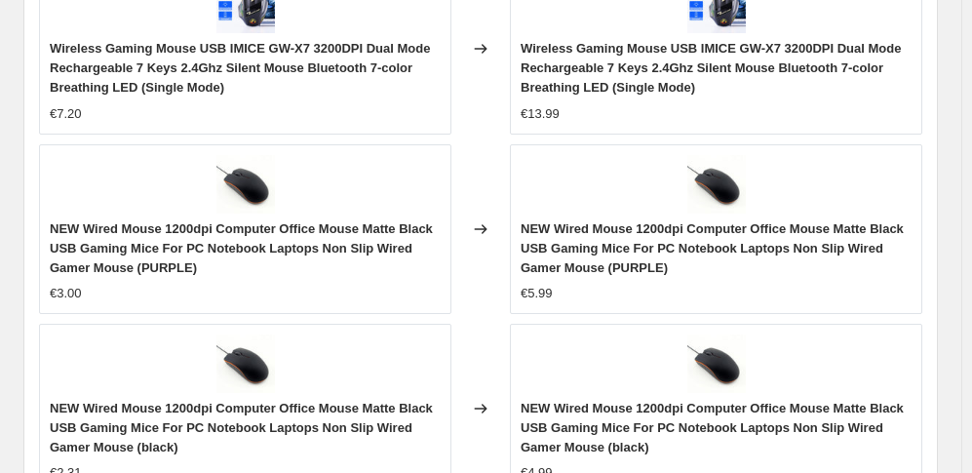
click at [82, 348] on div "PRICE CHANGE RECAP 232 product variants were affected by this price change: Wir…" at bounding box center [480, 404] width 915 height 1015
drag, startPoint x: 83, startPoint y: 344, endPoint x: 75, endPoint y: 335, distance: 11.7
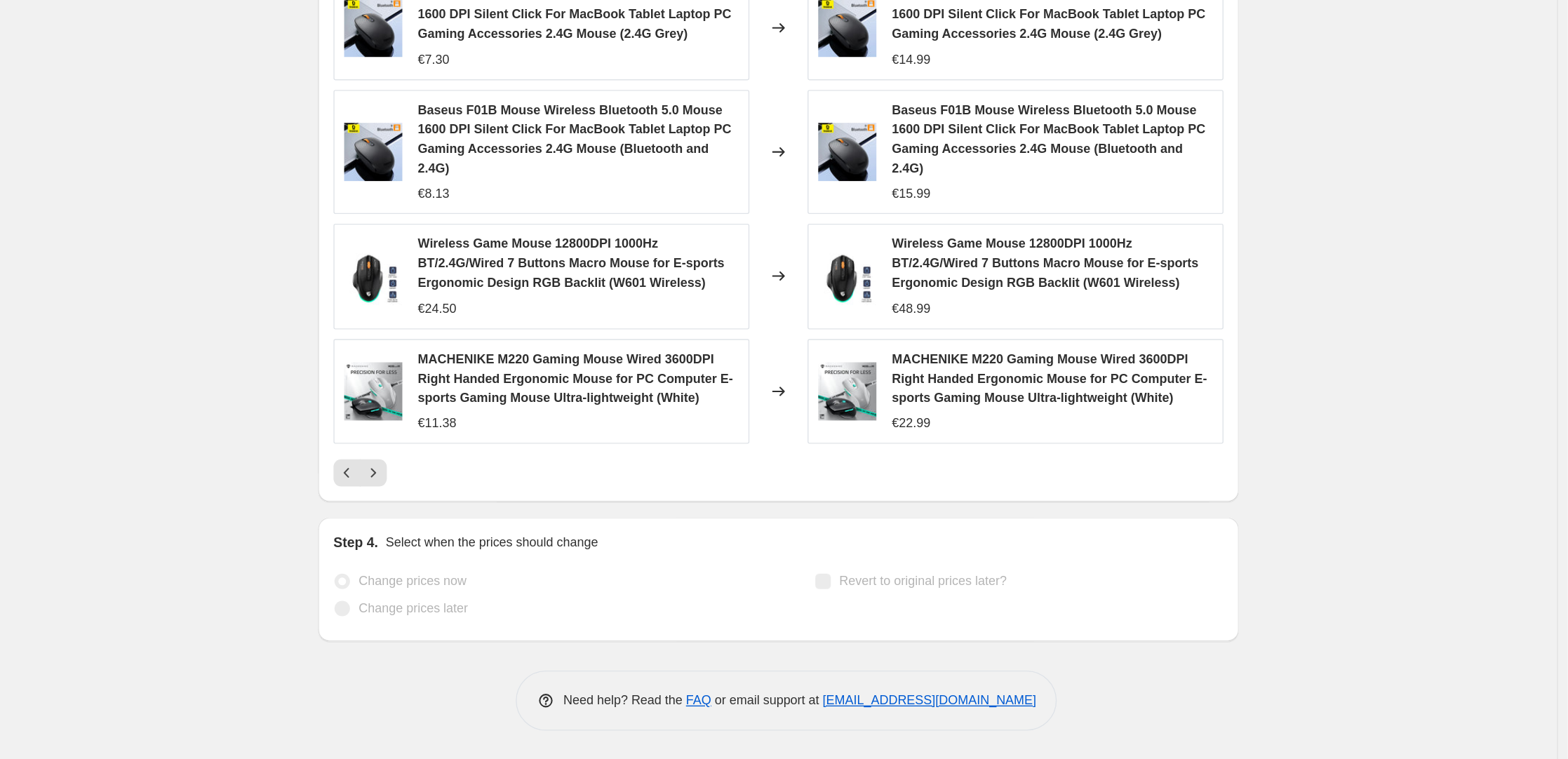
scroll to position [1012, 0]
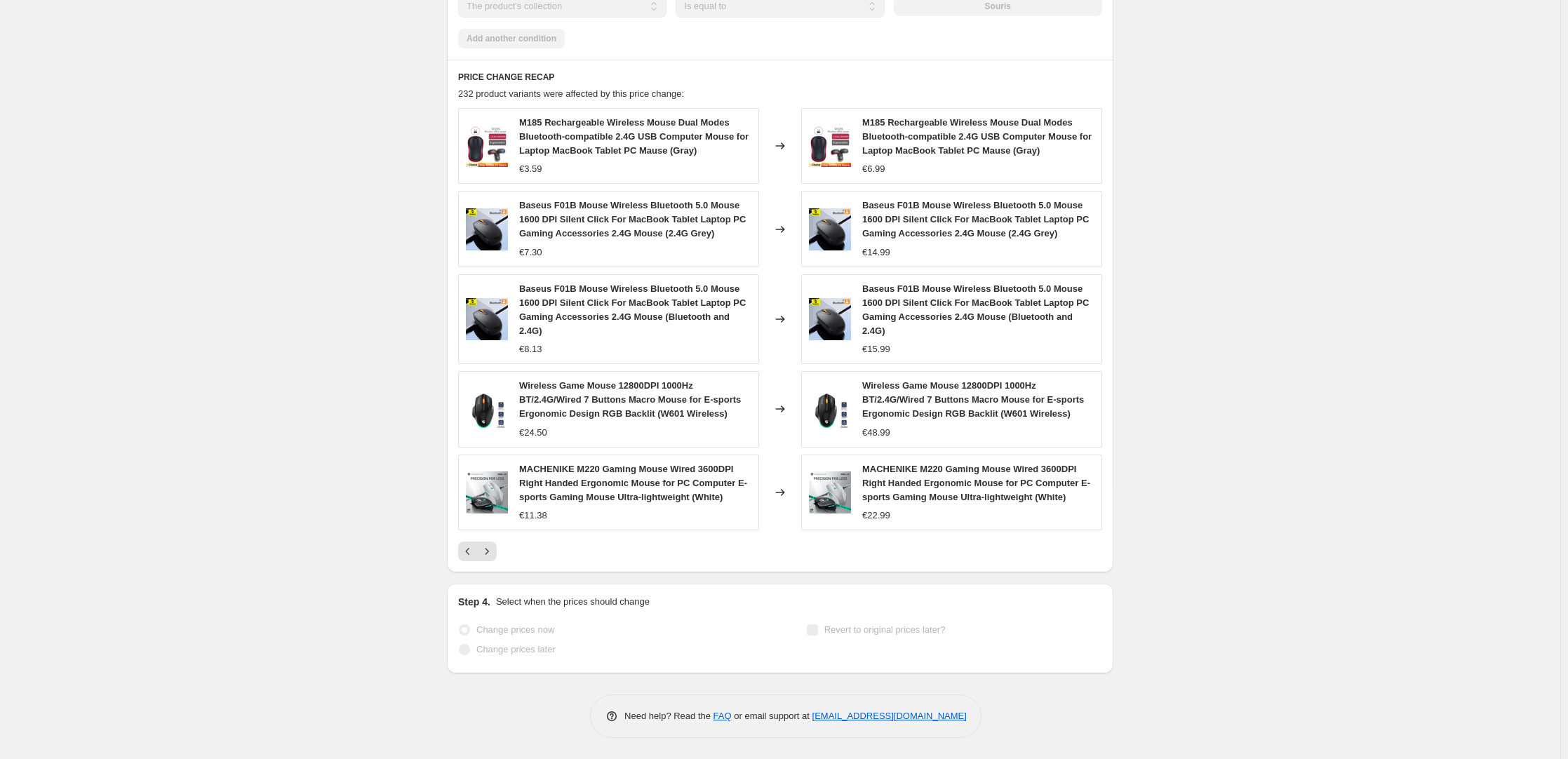
drag, startPoint x: 474, startPoint y: 1, endPoint x: 344, endPoint y: 291, distance: 317.8
click at [489, 340] on icon "Next" at bounding box center [487, 550] width 4 height 6
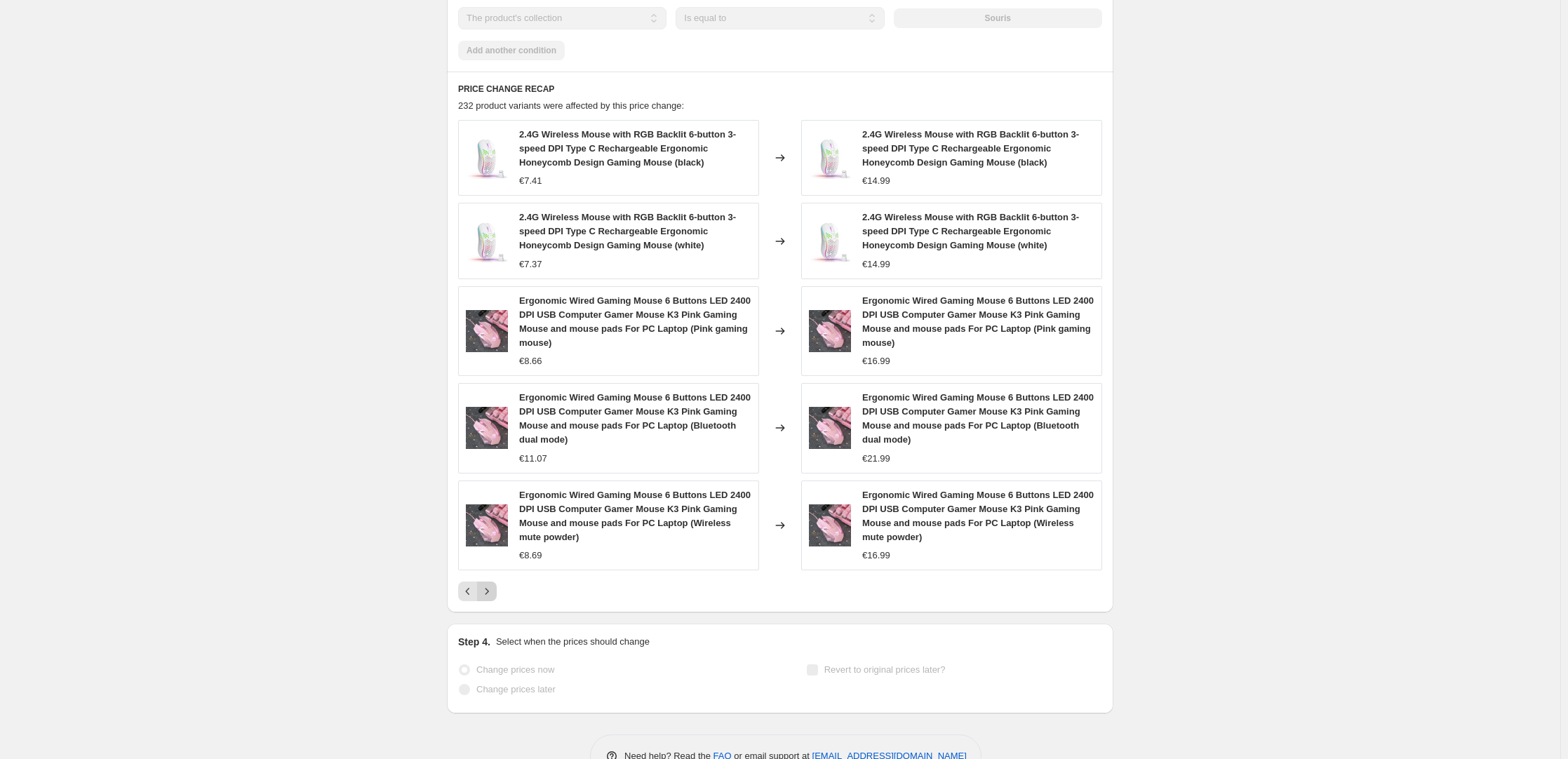
click at [490, 340] on div "Ergonomic Wired Gaming Mouse 6 Buttons LED 2400 DPI USB Computer Gamer Mouse K3…" at bounding box center [609, 525] width 301 height 90
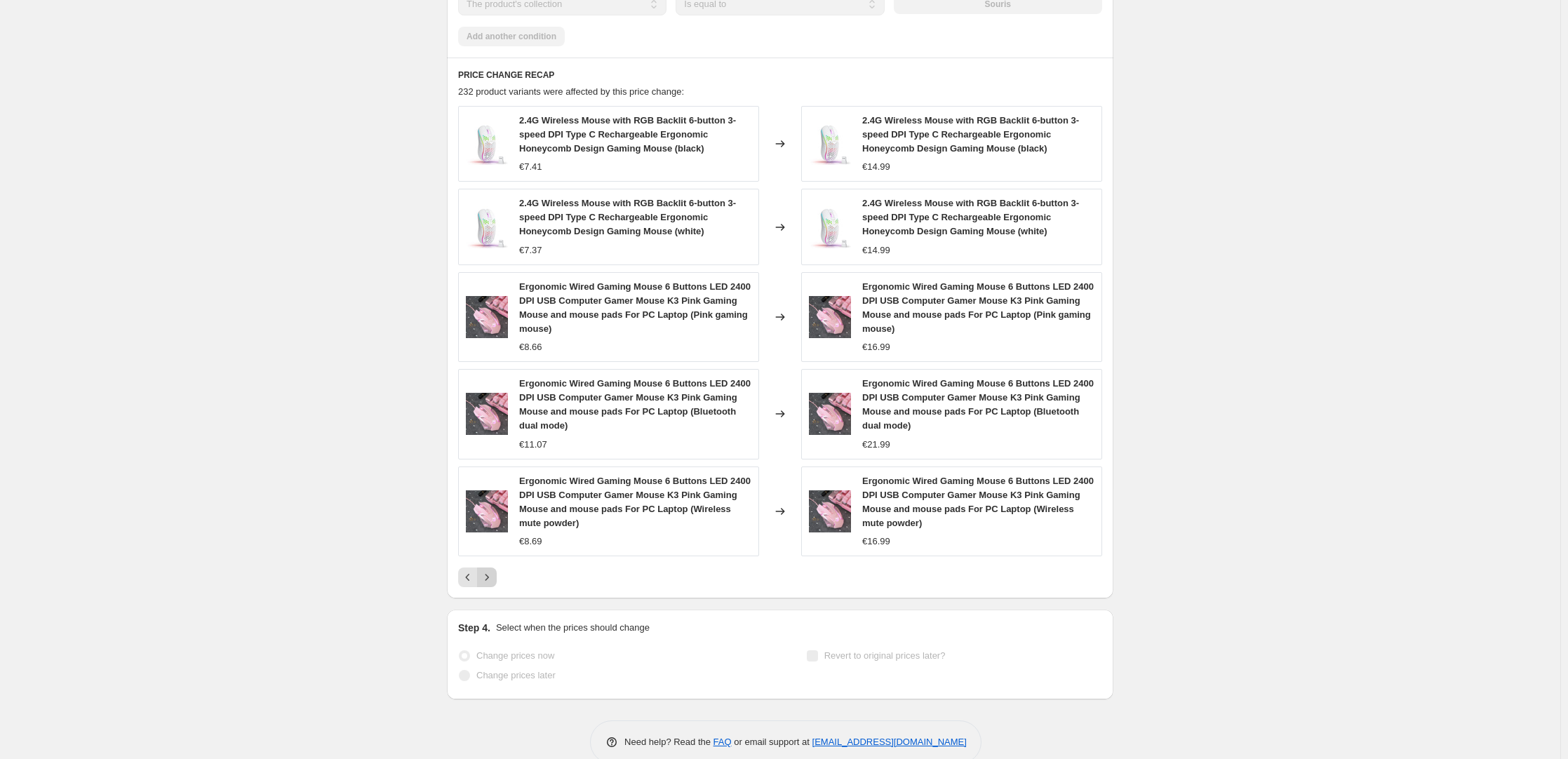
click at [485, 340] on icon "Next" at bounding box center [486, 577] width 14 height 14
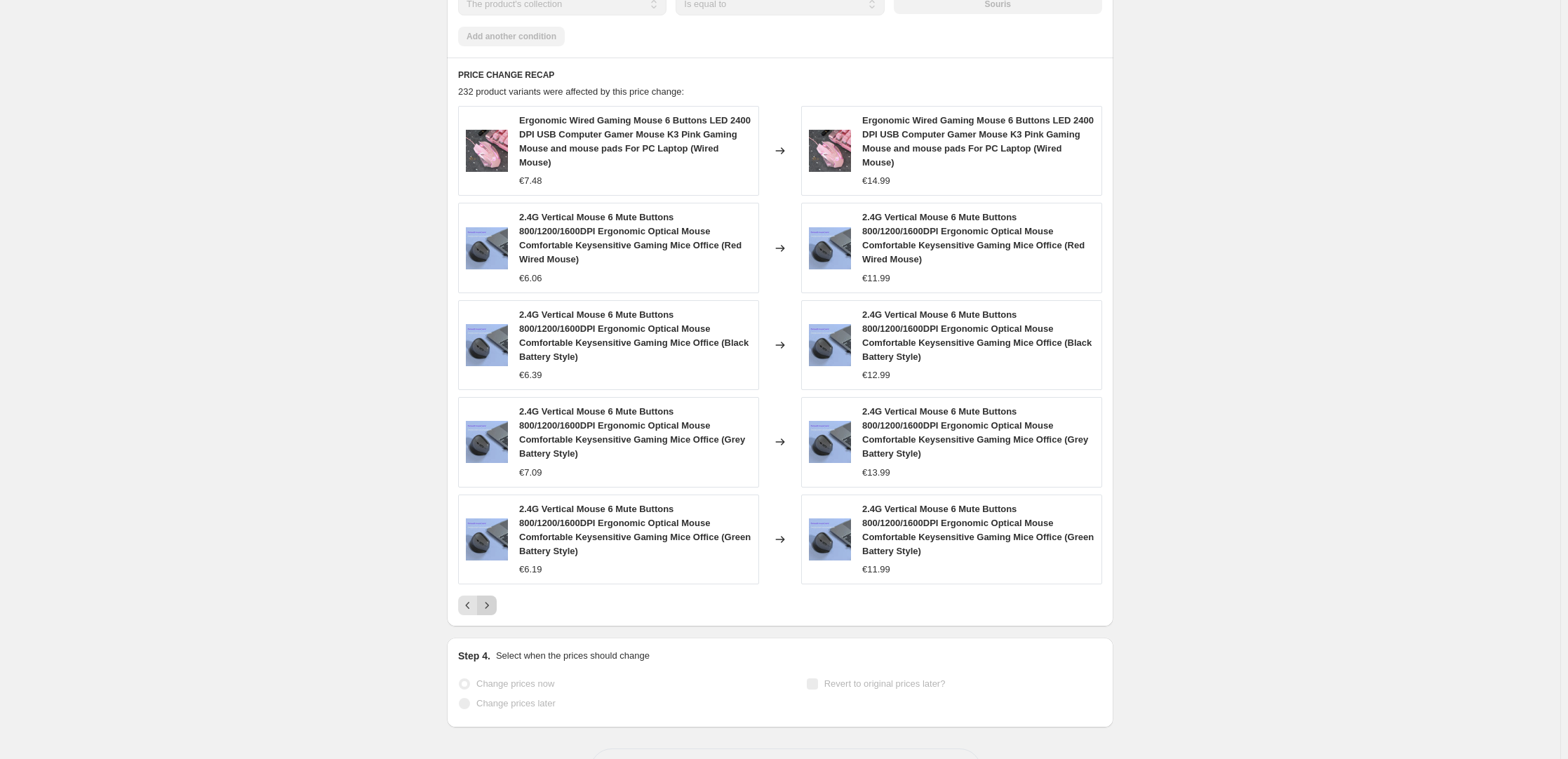
click at [488, 340] on icon "Next" at bounding box center [486, 605] width 14 height 14
click at [487, 340] on icon "Next" at bounding box center [486, 605] width 14 height 14
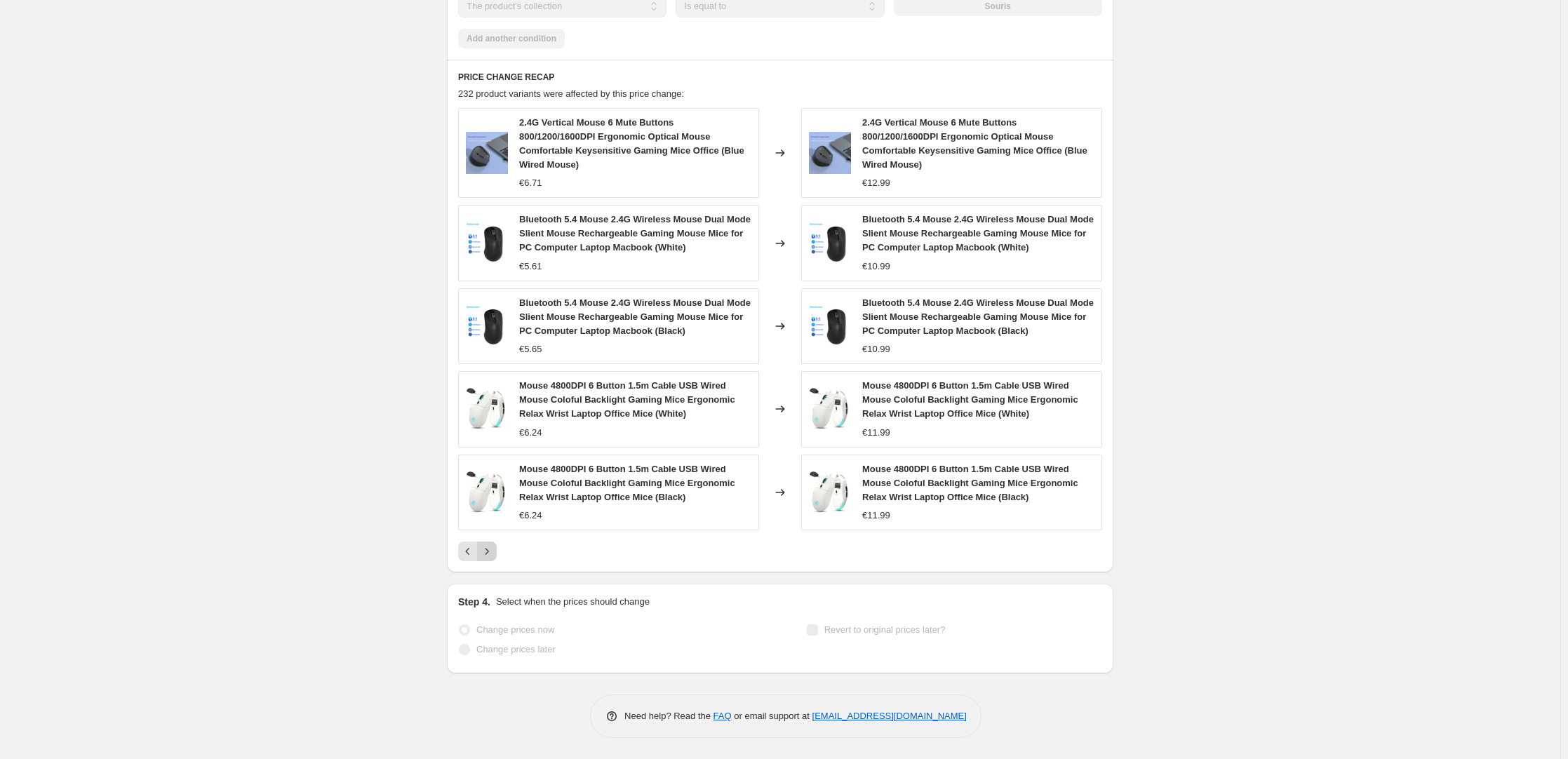
click at [492, 340] on icon "Next" at bounding box center [486, 551] width 14 height 14
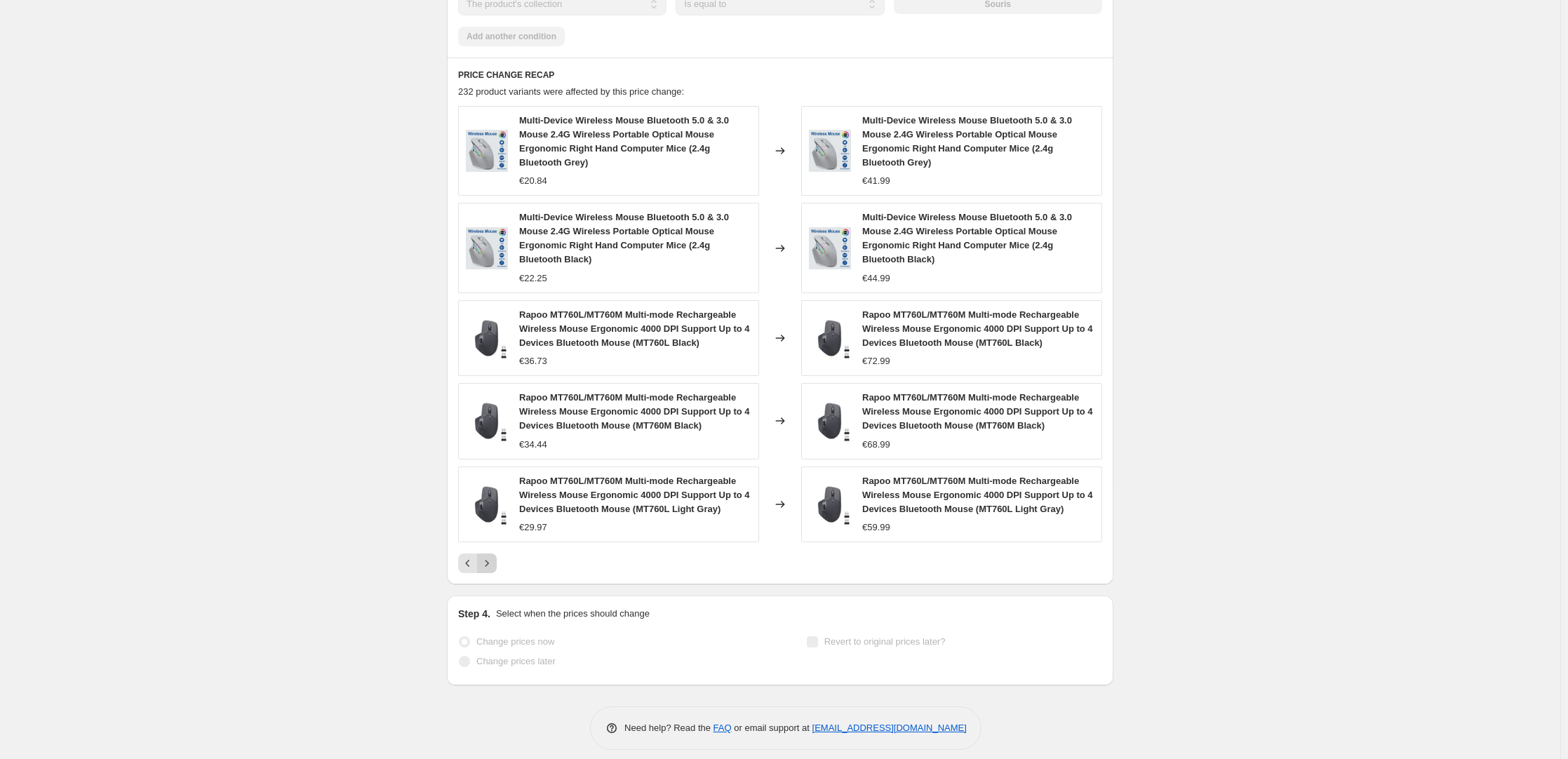
click at [491, 340] on div "Multi-Device Wireless Mouse Bluetooth 5.0 & 3.0 Mouse 2.4G Wireless Portable Op…" at bounding box center [780, 339] width 644 height 467
click at [491, 340] on icon "Next" at bounding box center [486, 563] width 14 height 14
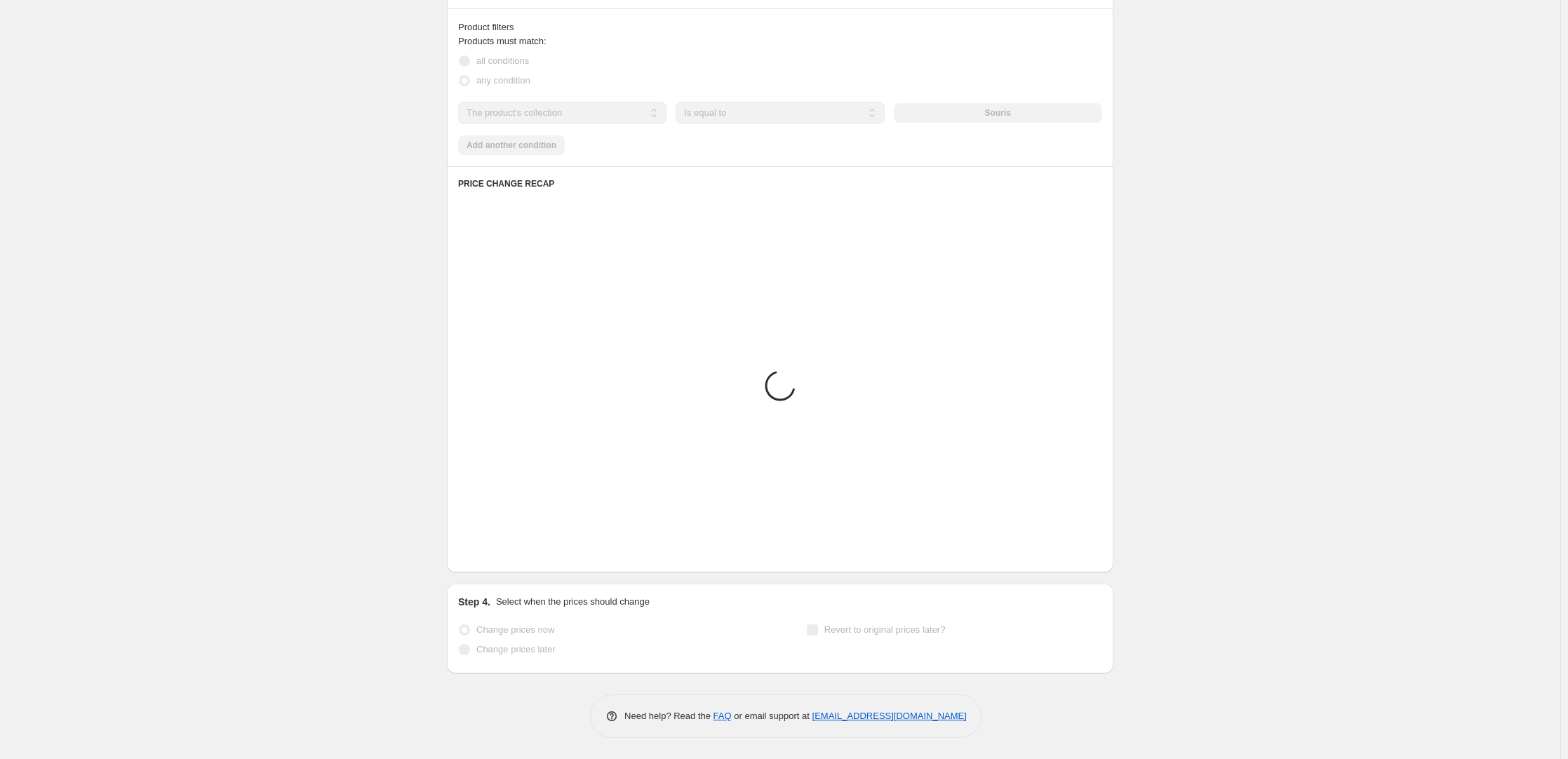
scroll to position [998, 0]
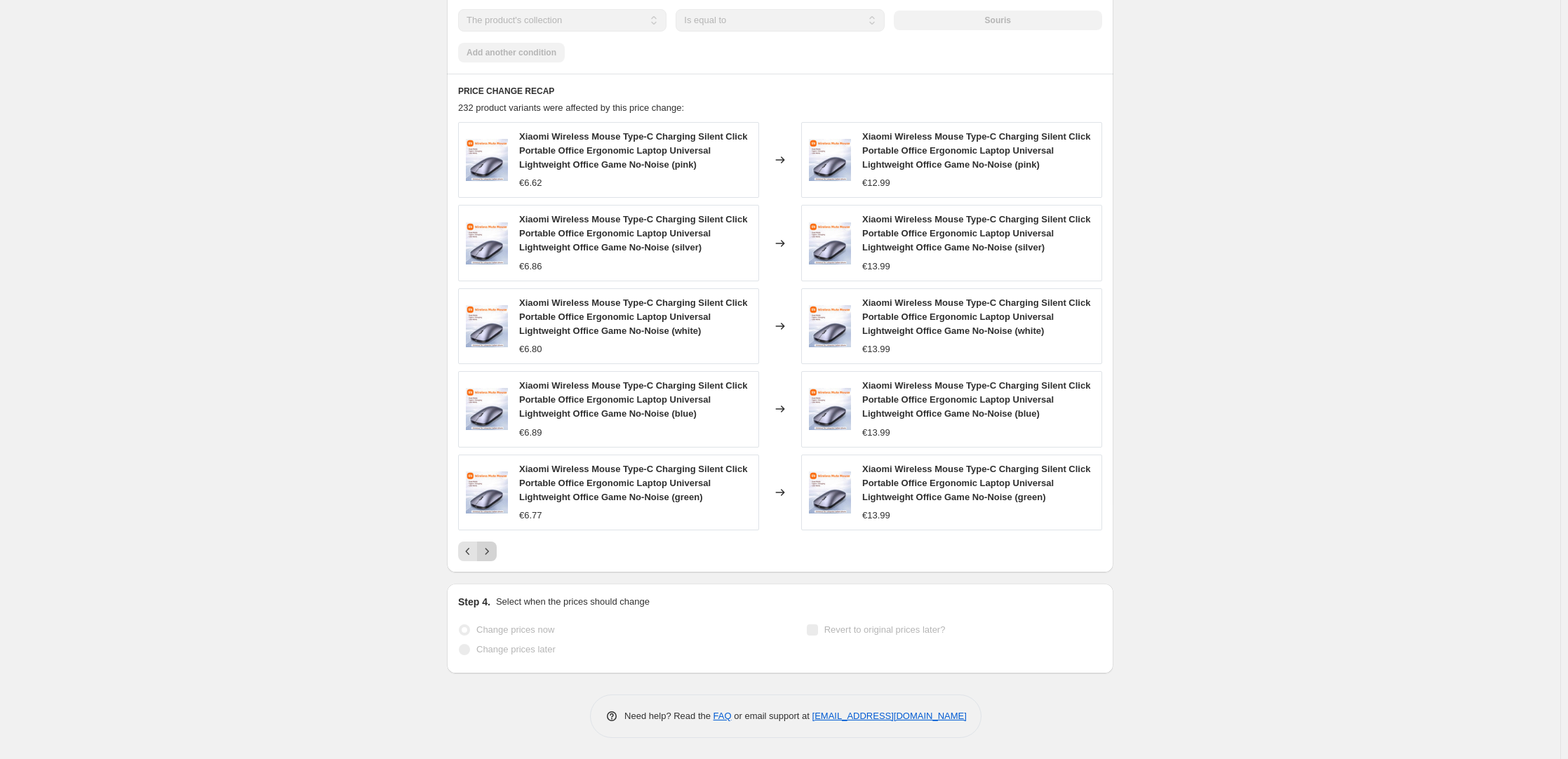
click at [494, 340] on icon "Next" at bounding box center [486, 551] width 14 height 14
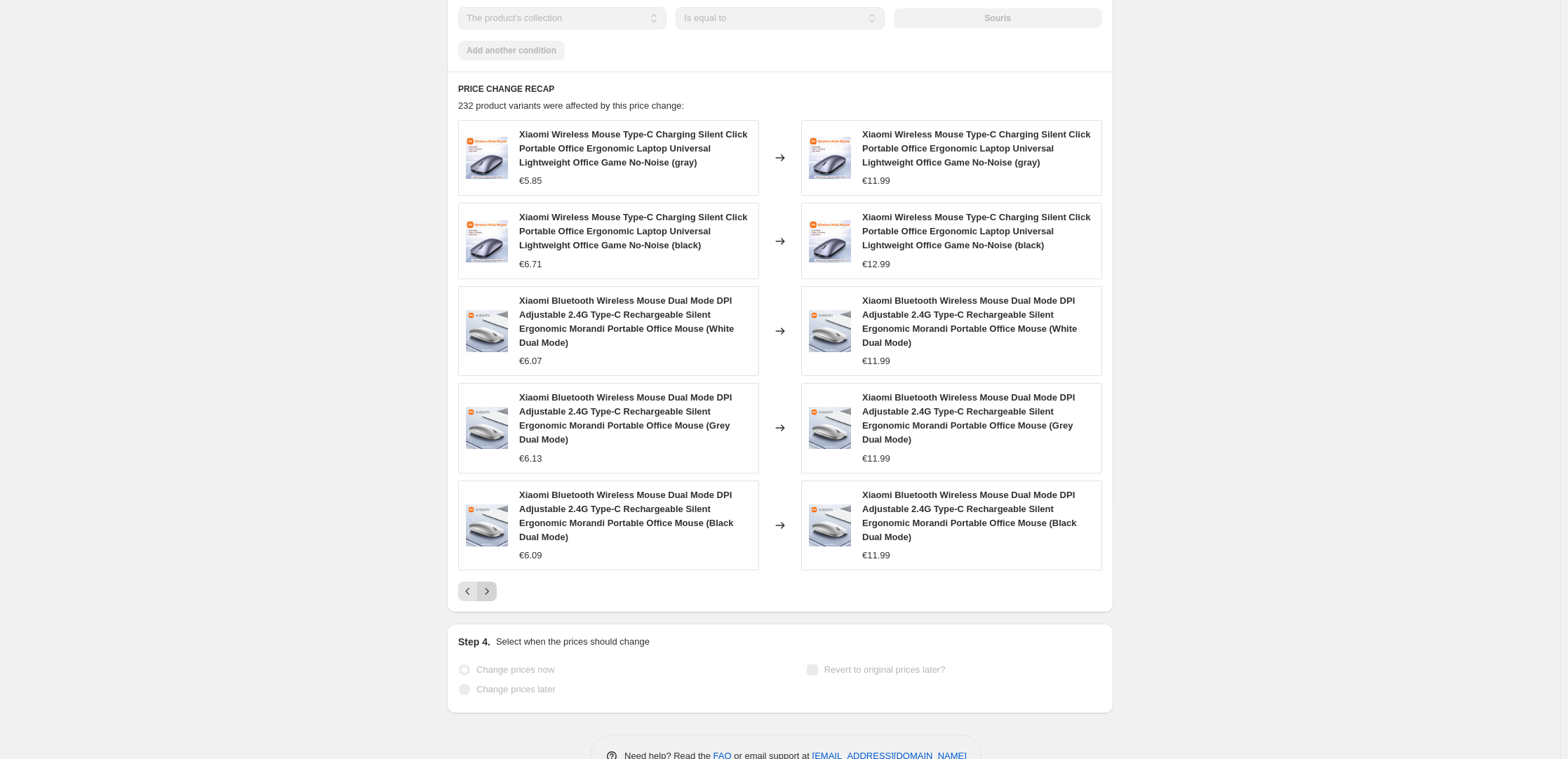
click at [492, 340] on div "Xiaomi Bluetooth Wireless Mouse Dual Mode DPI Adjustable 2.4G Type-C Rechargeab…" at bounding box center [609, 525] width 301 height 90
click at [491, 340] on icon "Next" at bounding box center [486, 591] width 14 height 14
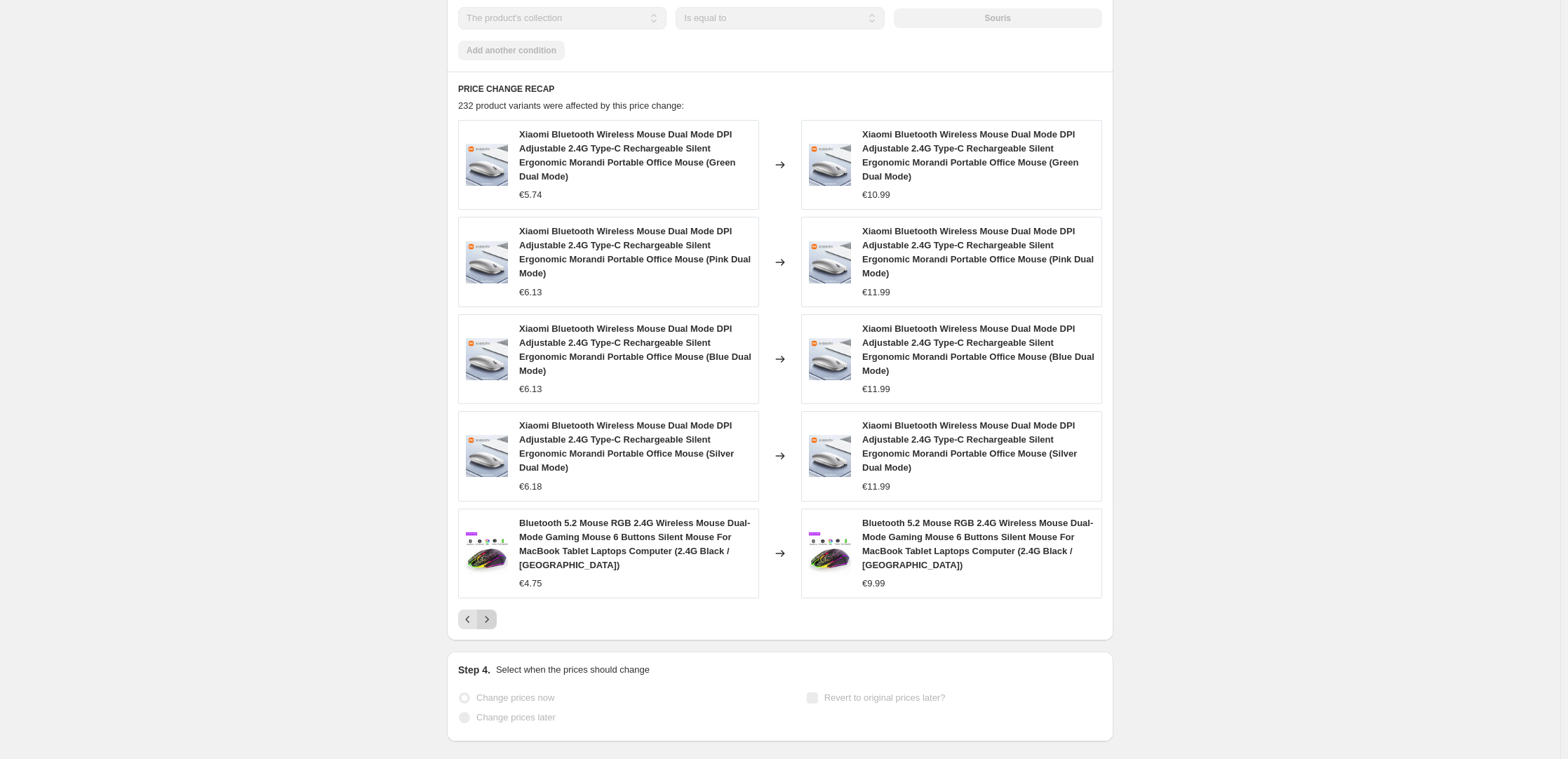
click at [489, 340] on icon "Next" at bounding box center [487, 619] width 4 height 6
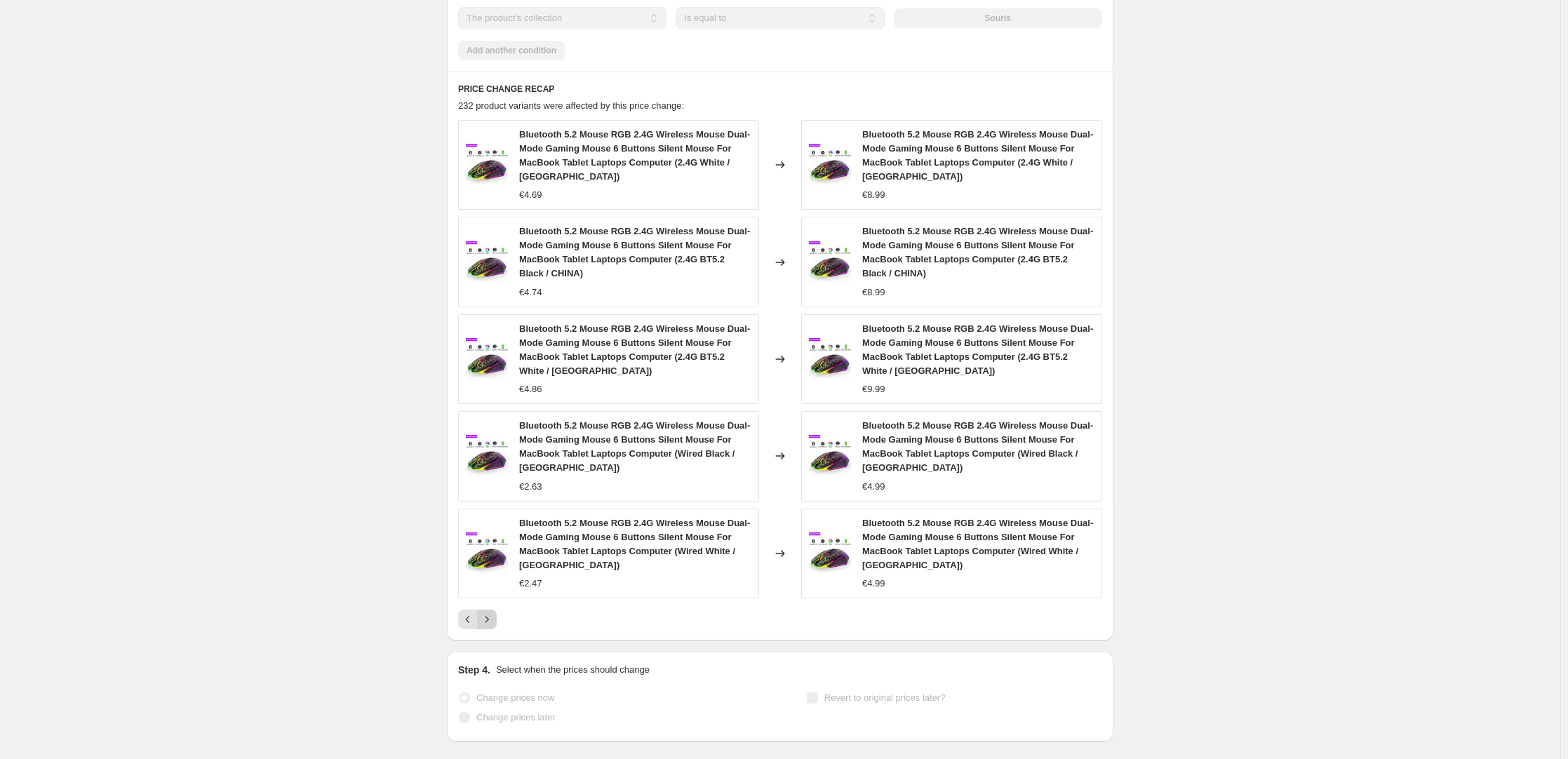
click at [492, 340] on icon "Next" at bounding box center [486, 619] width 14 height 14
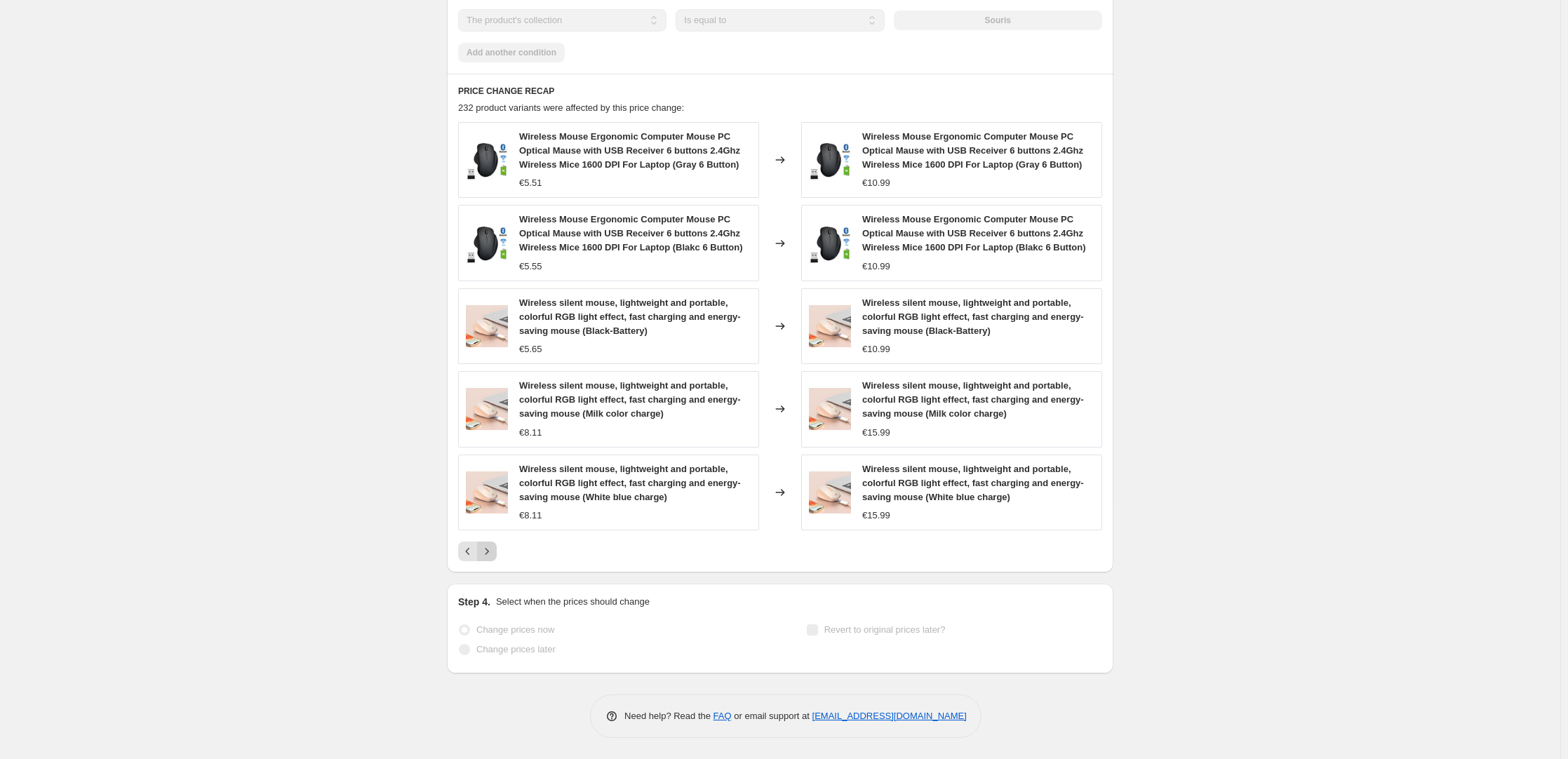
click at [492, 340] on button "Next" at bounding box center [486, 551] width 19 height 19
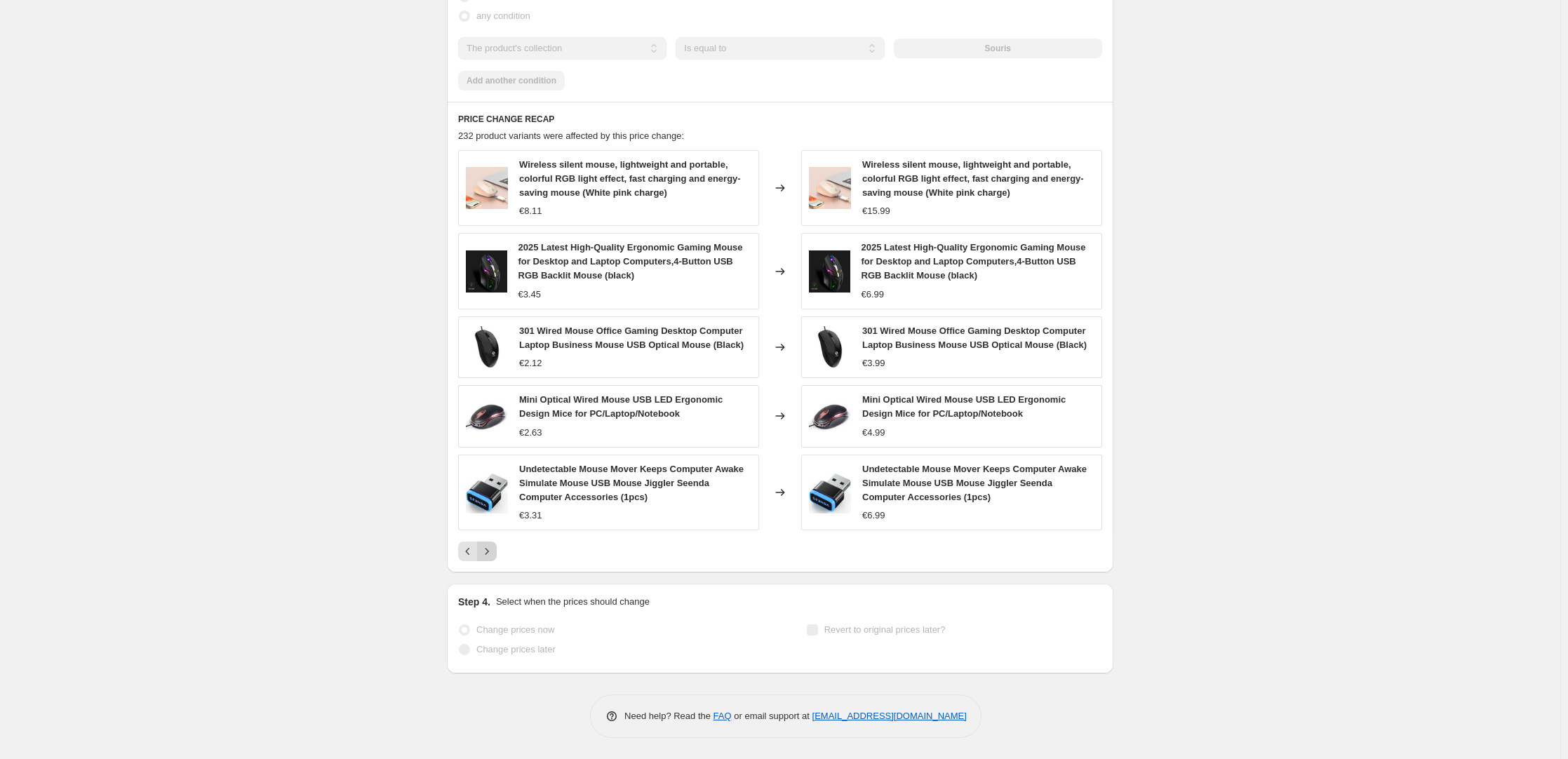
click at [491, 340] on icon "Next" at bounding box center [486, 551] width 14 height 14
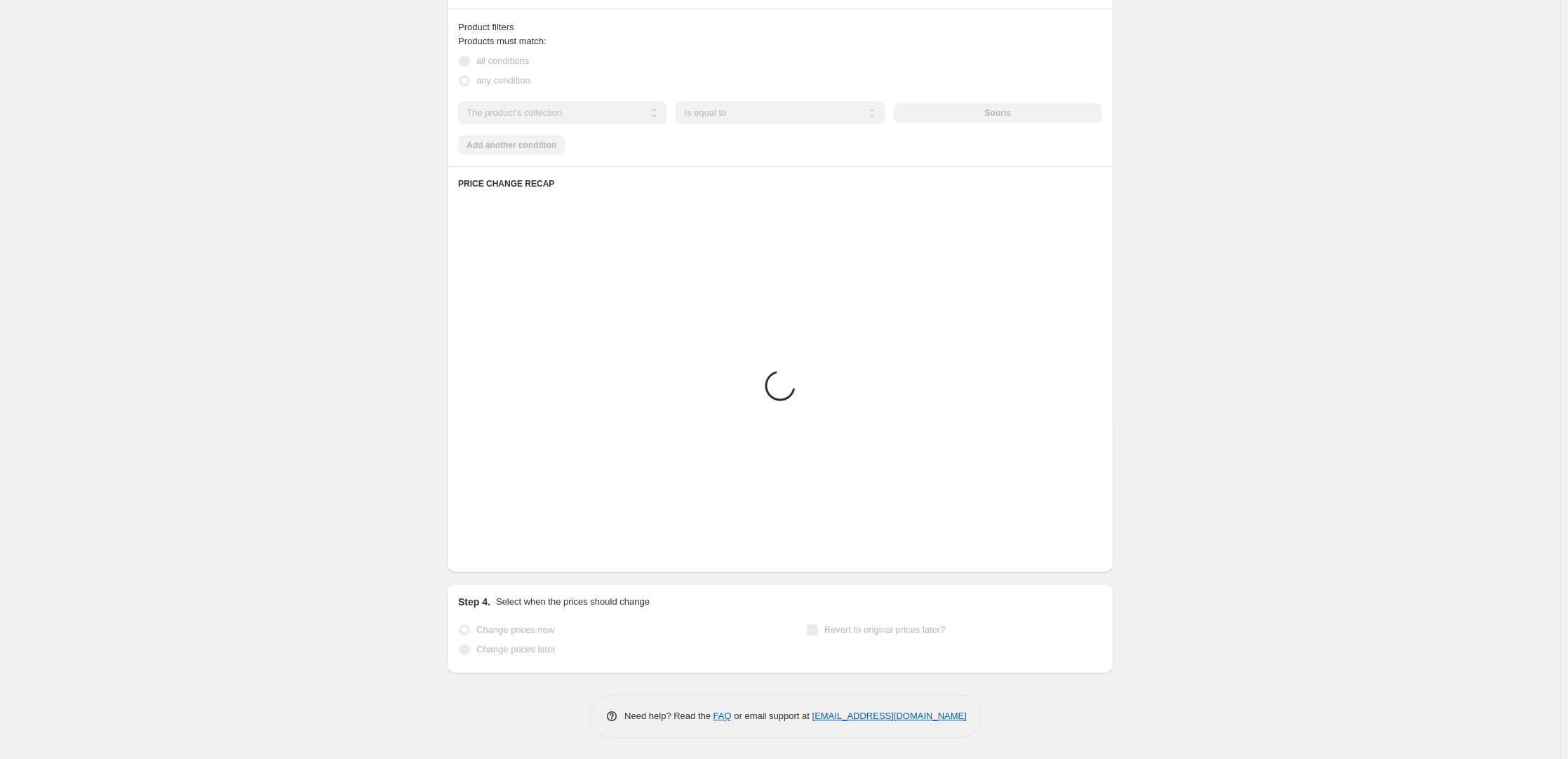
scroll to position [970, 0]
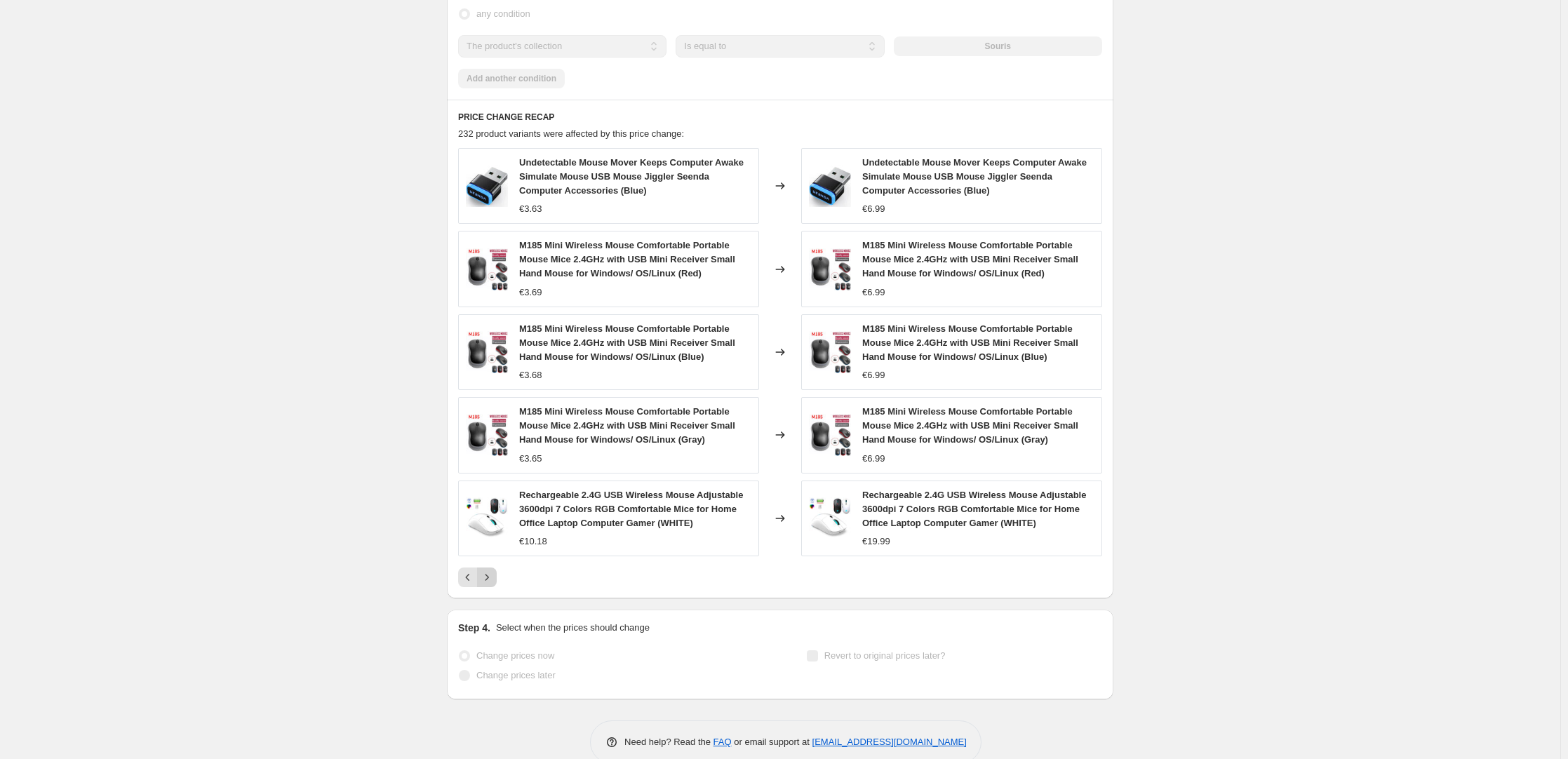
click at [489, 340] on icon "Next" at bounding box center [487, 577] width 4 height 6
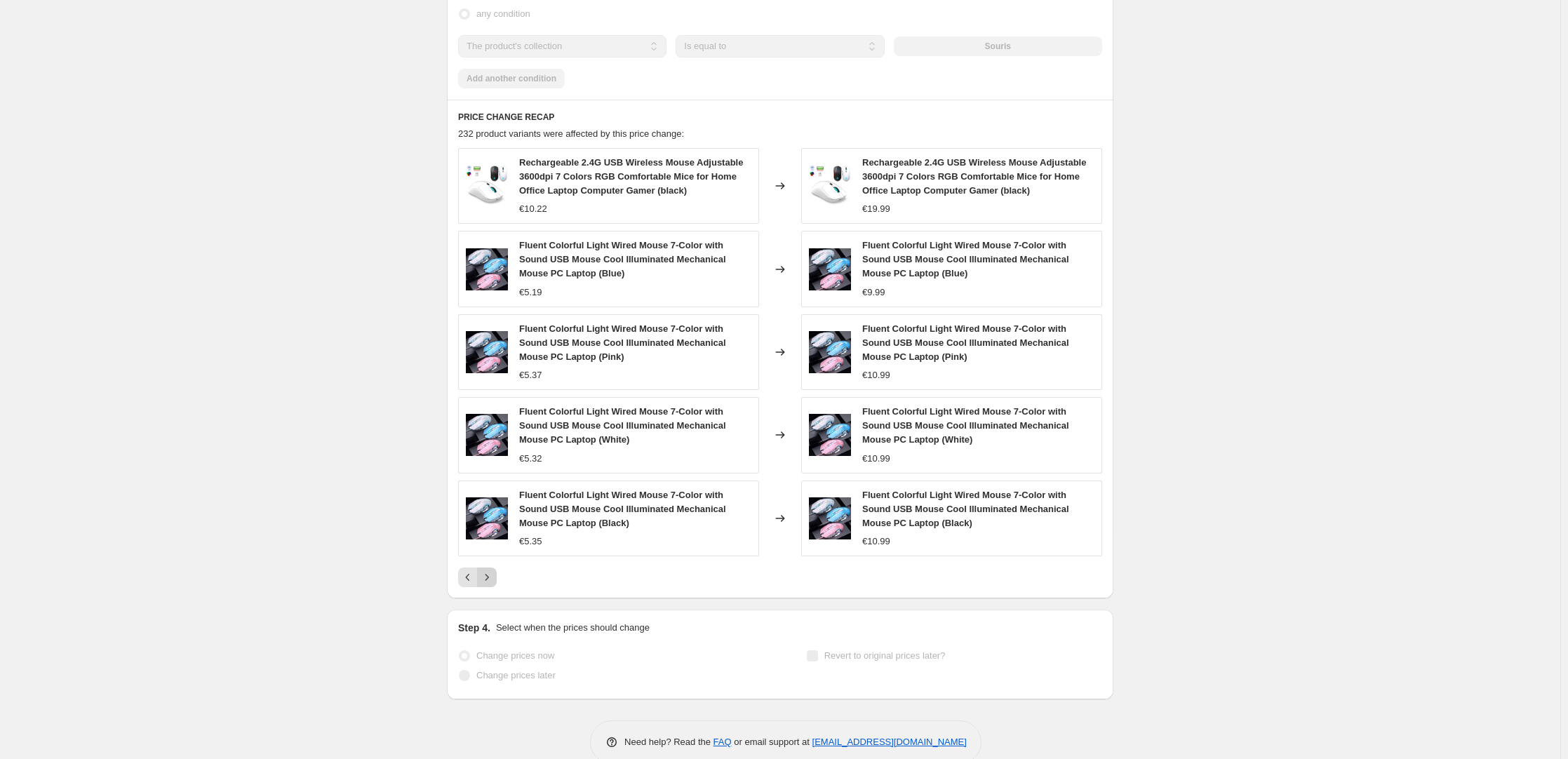
click at [489, 340] on icon "Next" at bounding box center [487, 577] width 4 height 6
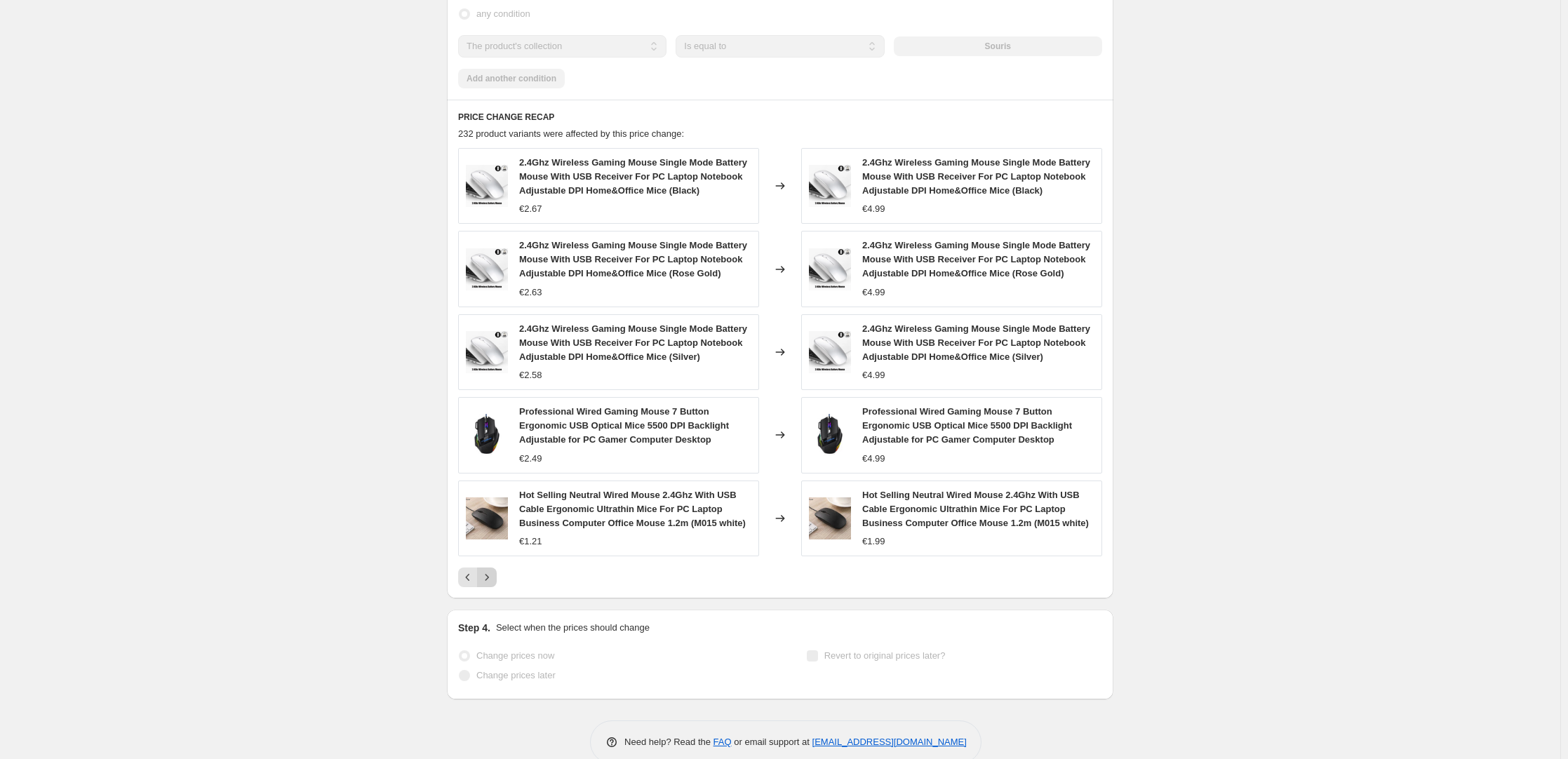
click at [493, 340] on icon "Next" at bounding box center [486, 577] width 14 height 14
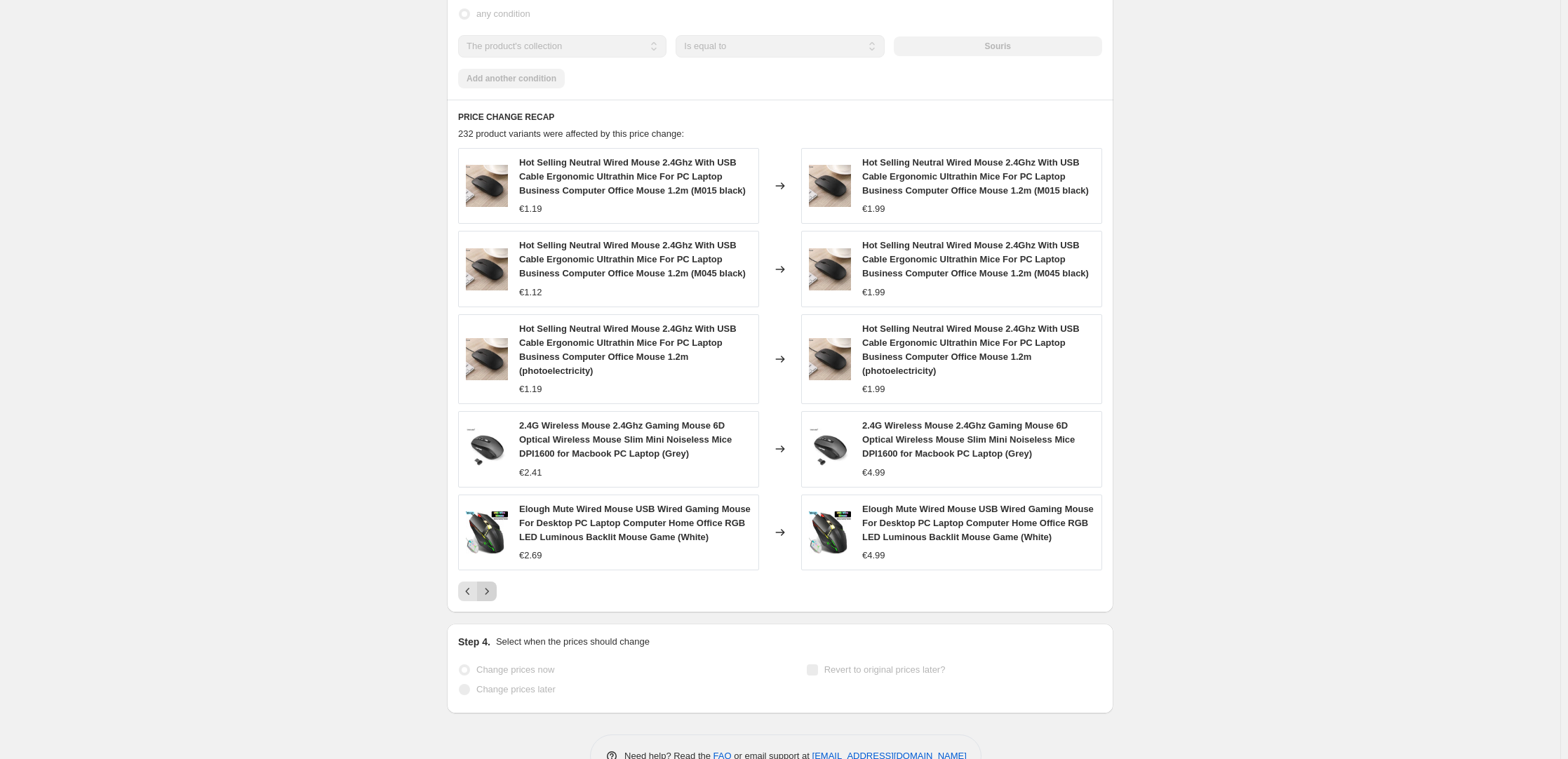
click at [490, 340] on icon "Next" at bounding box center [486, 591] width 14 height 14
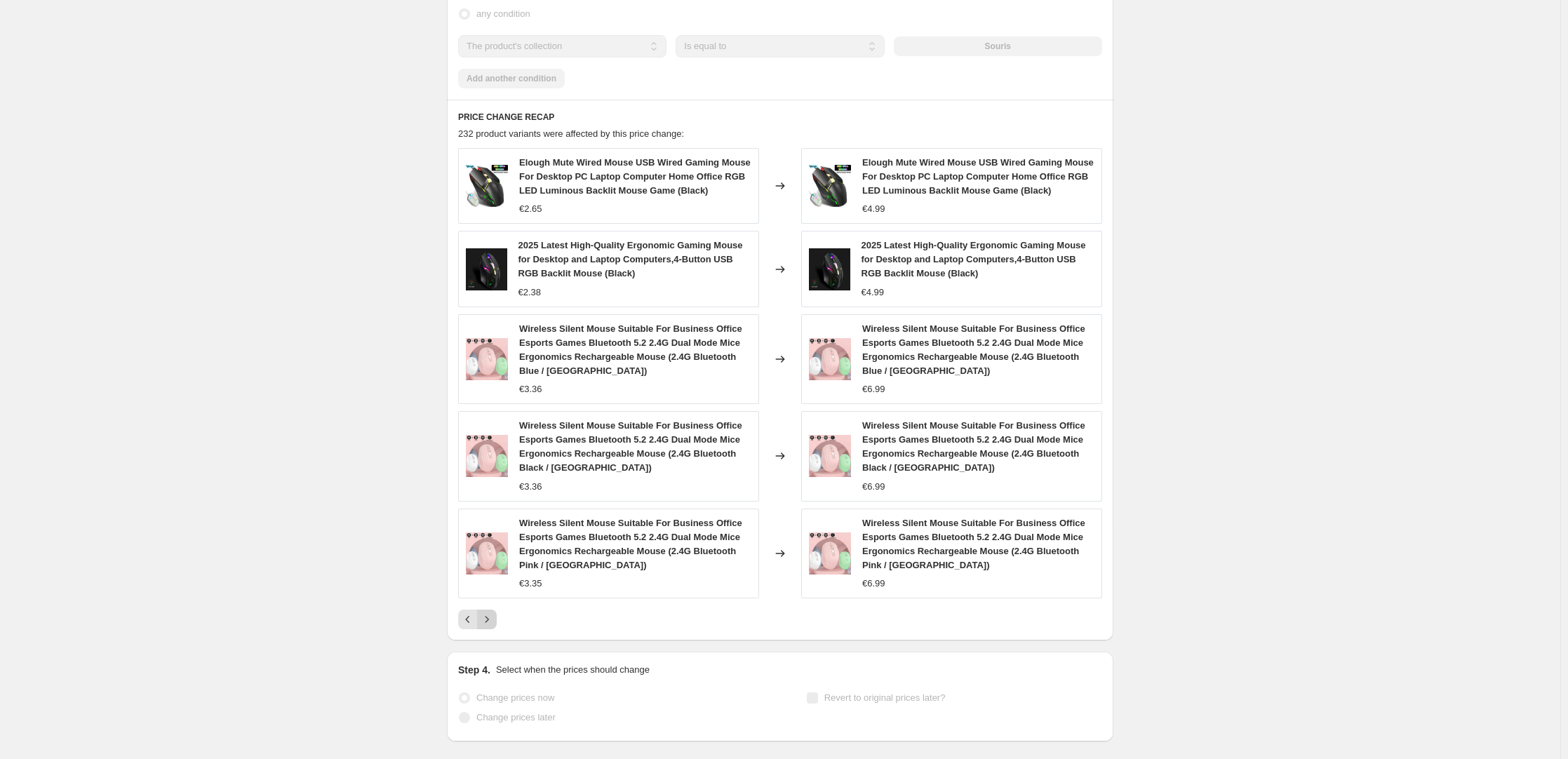
click at [490, 340] on icon "Next" at bounding box center [486, 619] width 14 height 14
